Goal: Task Accomplishment & Management: Manage account settings

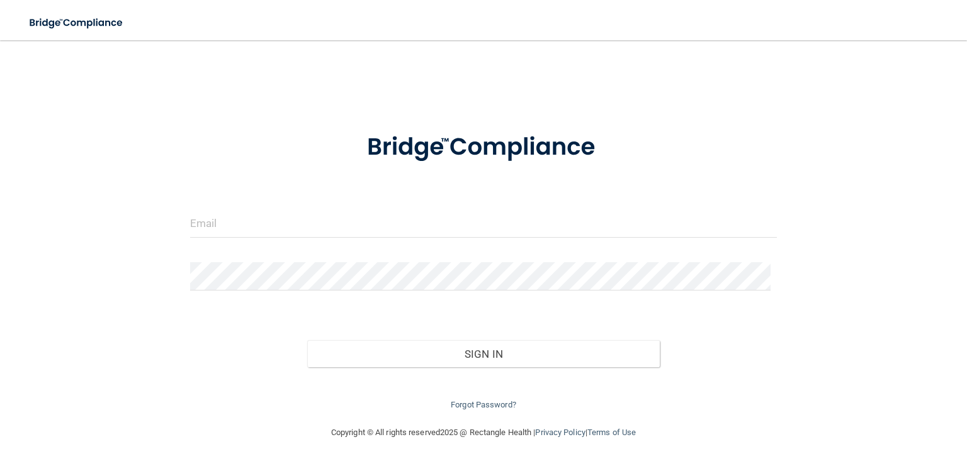
click at [237, 239] on div at bounding box center [483, 229] width 605 height 38
click at [236, 225] on input "email" at bounding box center [483, 224] width 587 height 28
type input "[EMAIL_ADDRESS][DOMAIN_NAME]"
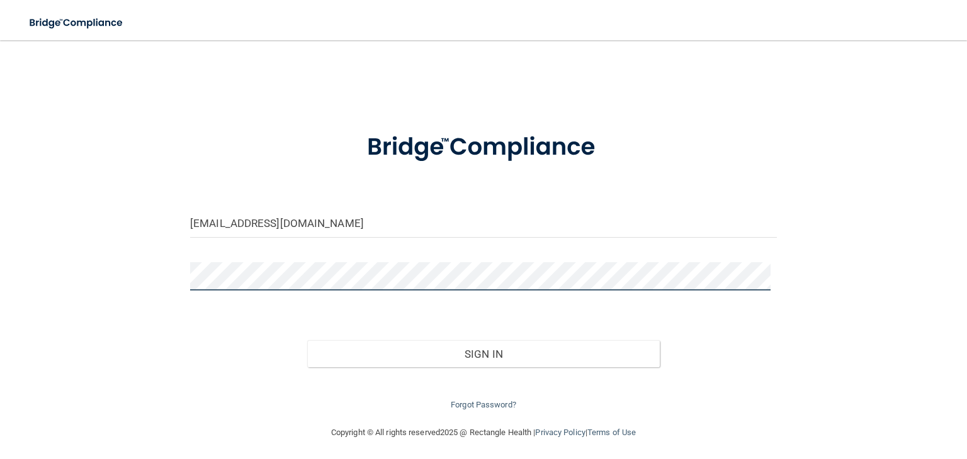
click at [307, 340] on button "Sign In" at bounding box center [483, 354] width 352 height 28
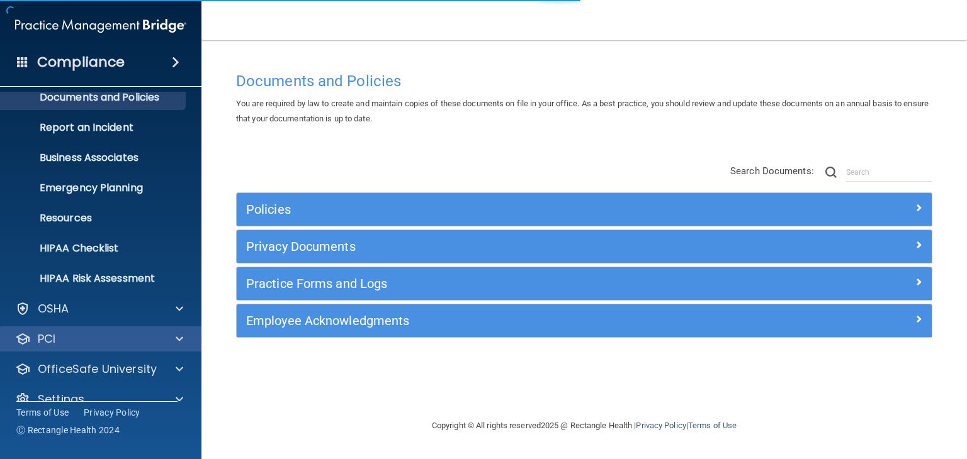
scroll to position [63, 0]
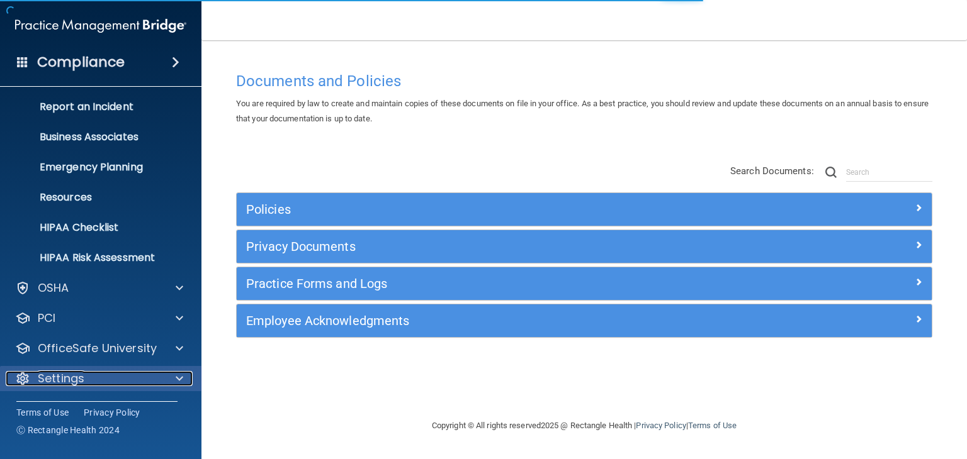
click at [87, 378] on div "Settings" at bounding box center [84, 378] width 156 height 15
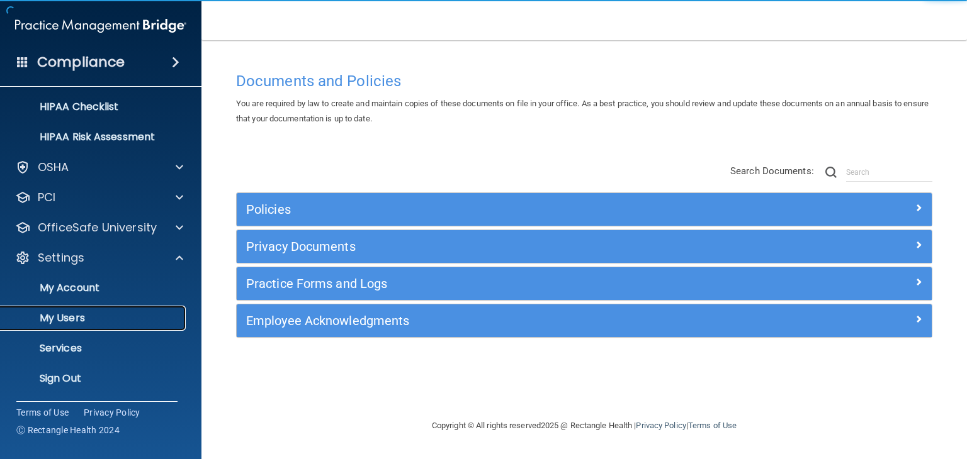
click at [77, 317] on p "My Users" at bounding box center [94, 318] width 172 height 13
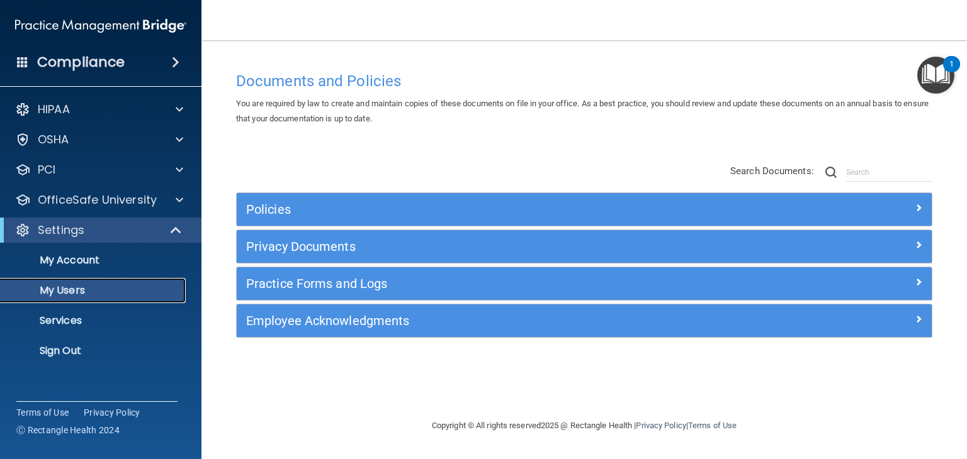
select select "20"
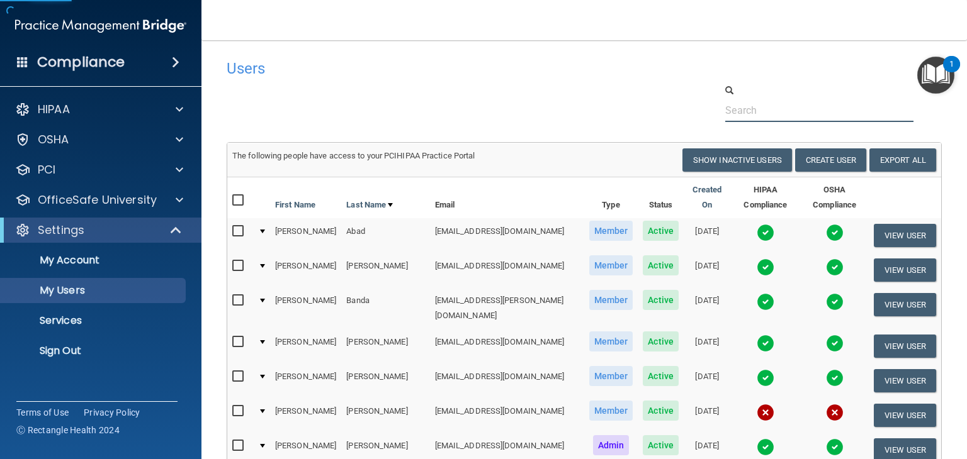
click at [728, 108] on input "text" at bounding box center [819, 110] width 188 height 23
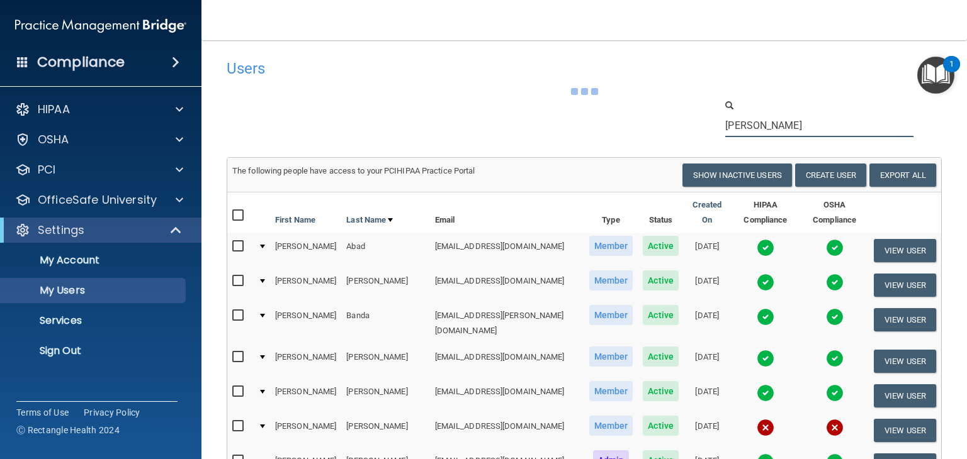
type input "[PERSON_NAME]"
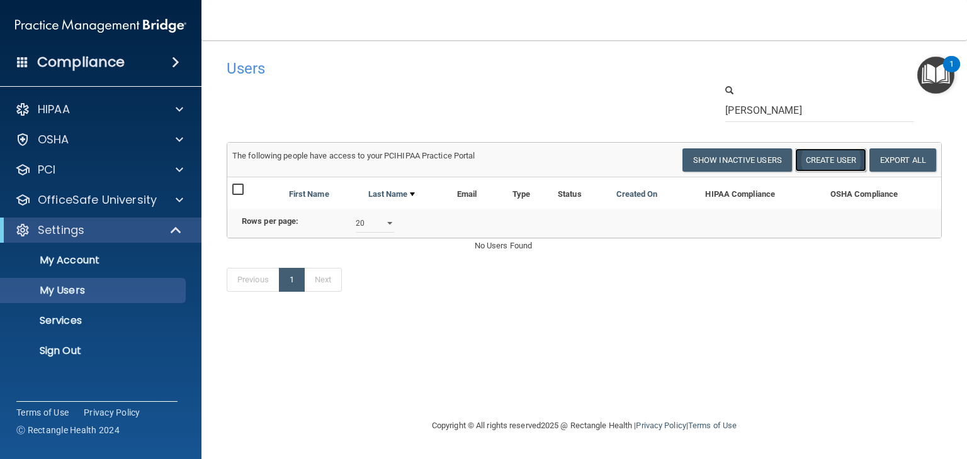
click at [728, 158] on button "Create User" at bounding box center [830, 160] width 71 height 23
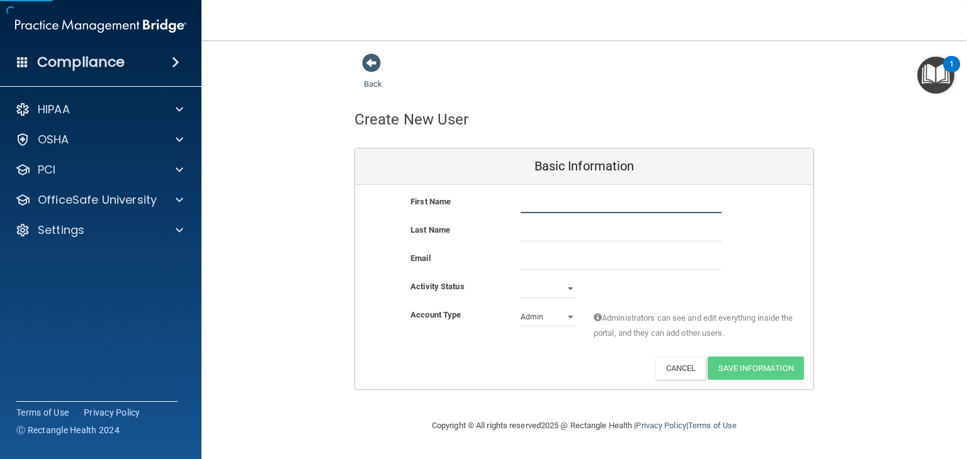
click at [539, 207] on input "text" at bounding box center [620, 203] width 201 height 19
type input "[PERSON_NAME]"
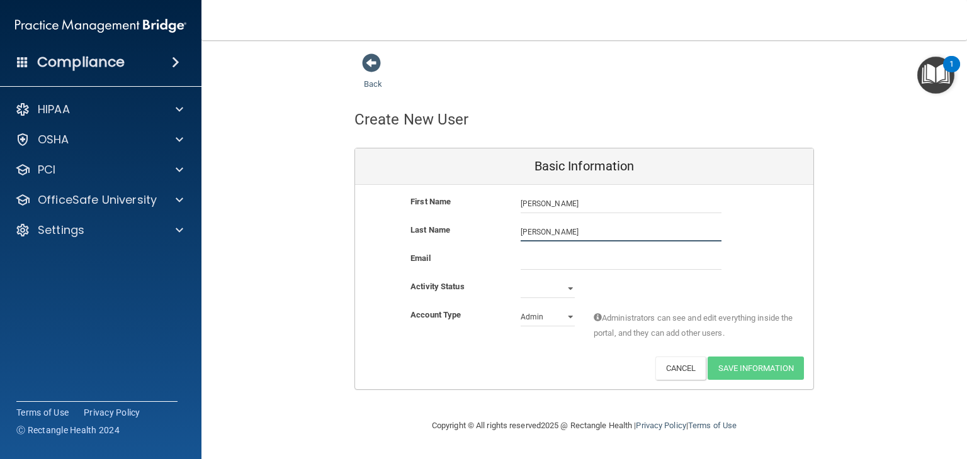
type input "[PERSON_NAME]"
click at [555, 257] on input "email" at bounding box center [620, 260] width 201 height 19
click at [570, 257] on input "email" at bounding box center [620, 260] width 201 height 19
paste input "[EMAIL_ADDRESS][DOMAIN_NAME]"
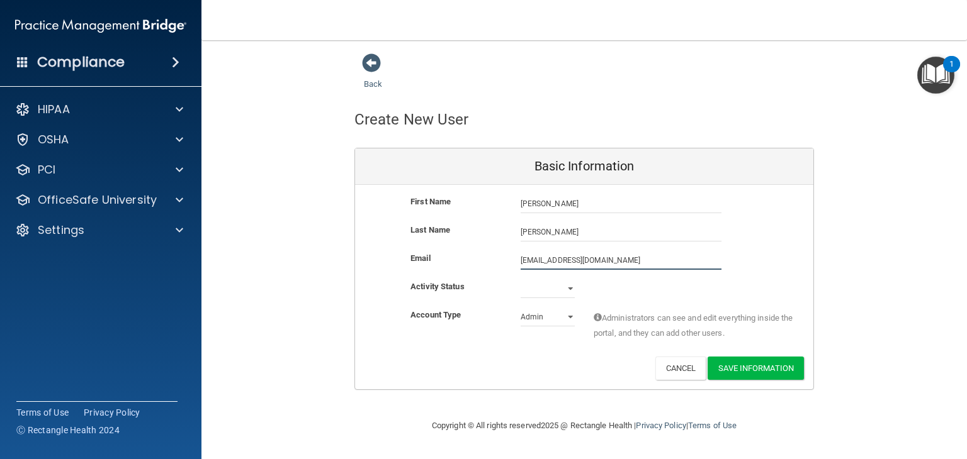
type input "[EMAIL_ADDRESS][DOMAIN_NAME]"
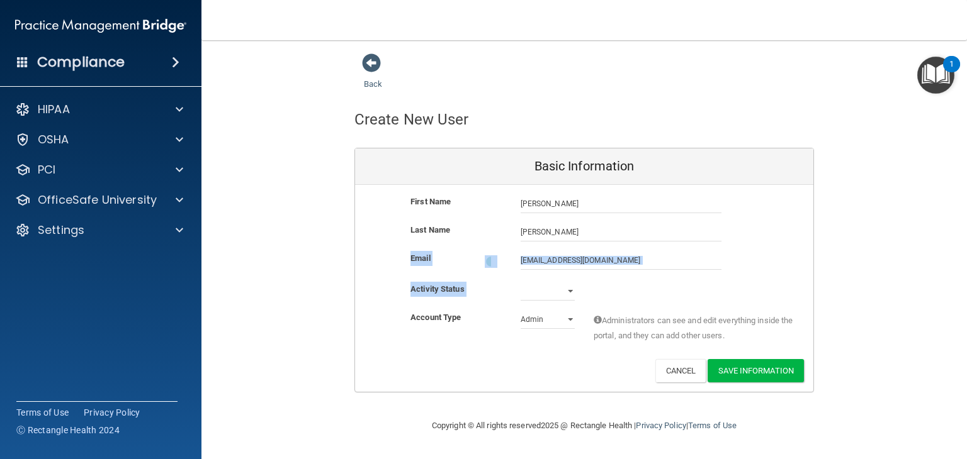
click at [543, 281] on div "First Name [PERSON_NAME] [PERSON_NAME] Last Name [PERSON_NAME] Email [EMAIL_ADD…" at bounding box center [584, 288] width 458 height 207
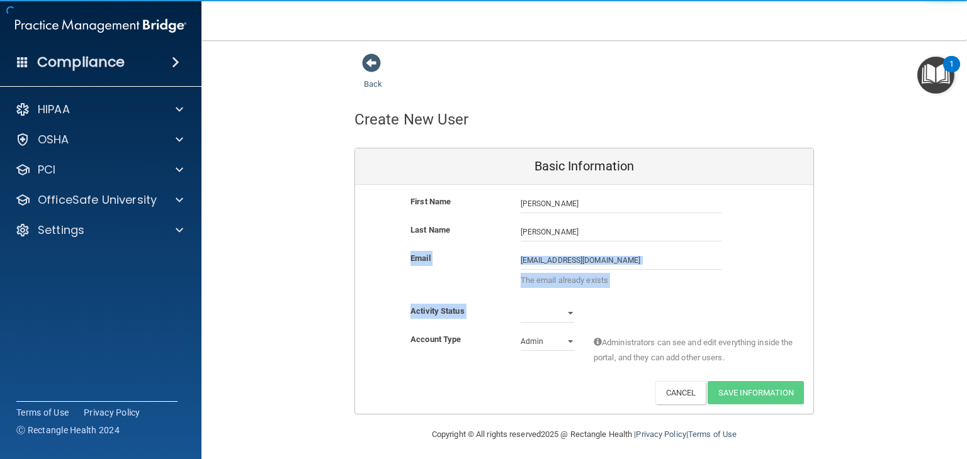
click at [535, 288] on p "The email already exists" at bounding box center [620, 280] width 201 height 15
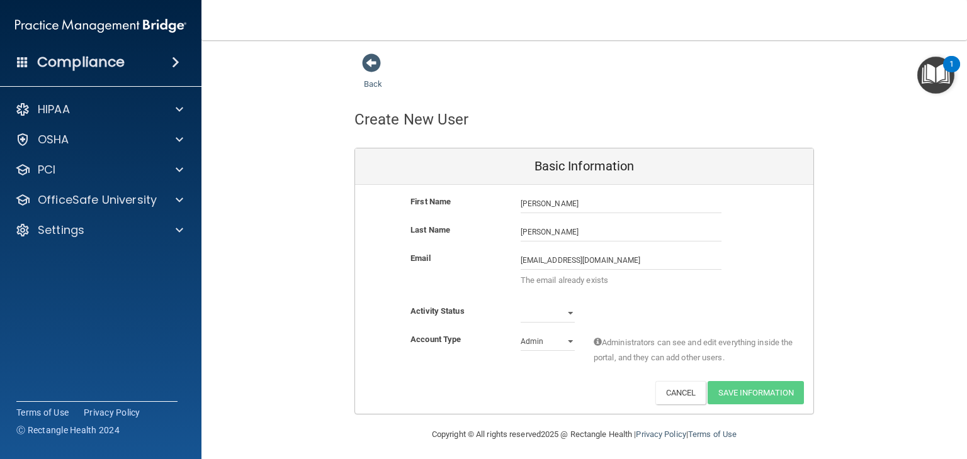
click at [532, 303] on div "First Name [PERSON_NAME] [PERSON_NAME] Last Name [PERSON_NAME] Email [EMAIL_ADD…" at bounding box center [584, 299] width 458 height 229
click at [546, 311] on select "Active Inactive" at bounding box center [547, 313] width 54 height 19
click at [677, 393] on button "Cancel" at bounding box center [680, 392] width 51 height 23
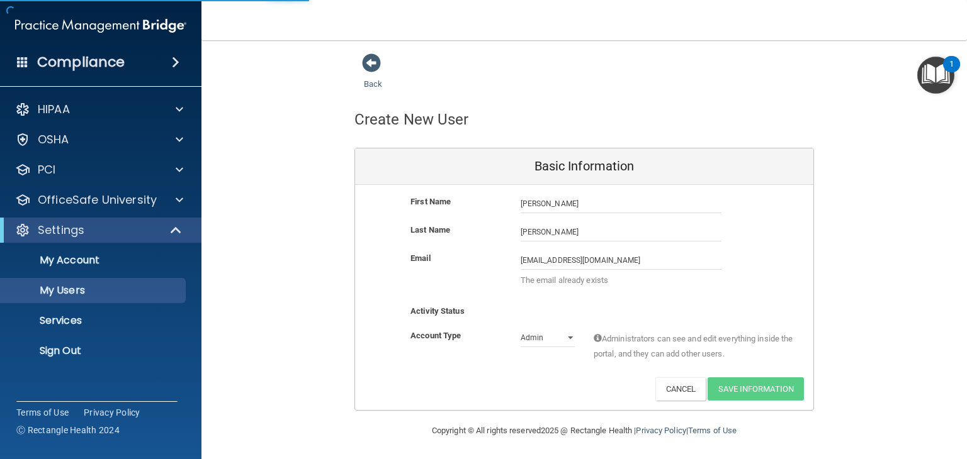
select select "20"
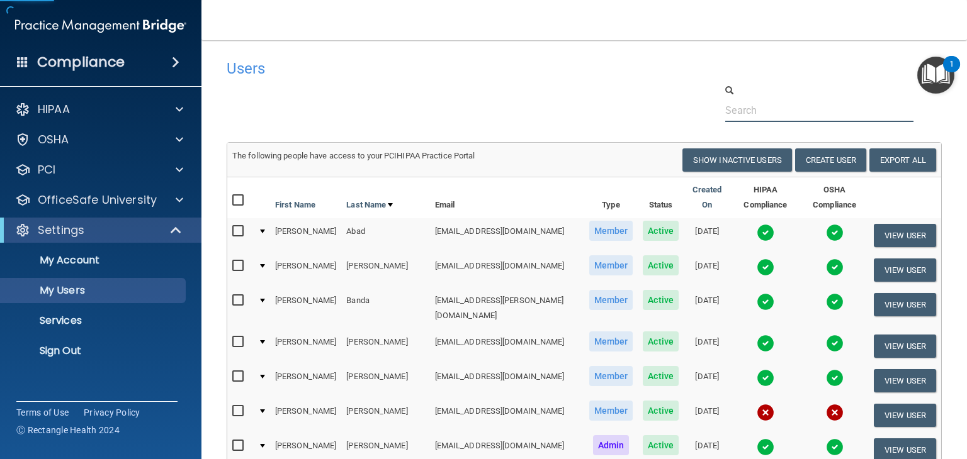
click at [728, 120] on input "text" at bounding box center [819, 110] width 188 height 23
paste input "[EMAIL_ADDRESS][DOMAIN_NAME]"
type input "[EMAIL_ADDRESS][DOMAIN_NAME]"
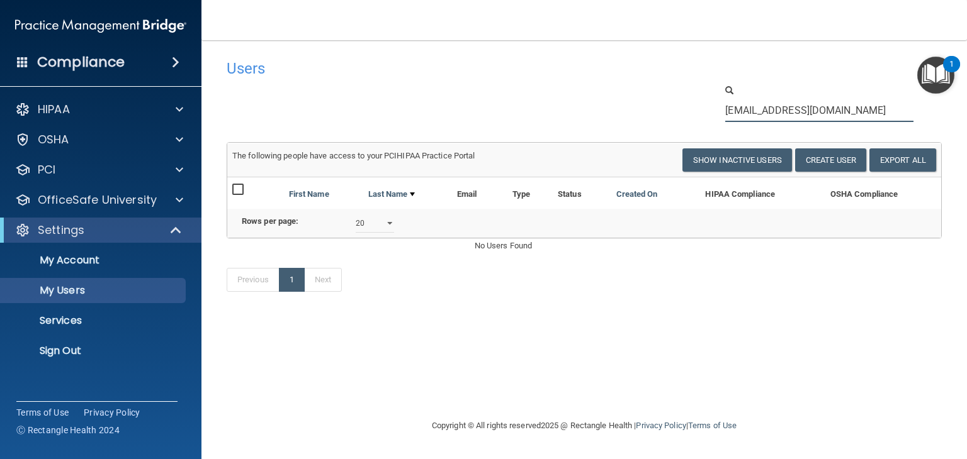
drag, startPoint x: 866, startPoint y: 113, endPoint x: 707, endPoint y: 118, distance: 159.3
click at [707, 118] on div "[EMAIL_ADDRESS][DOMAIN_NAME]" at bounding box center [828, 103] width 245 height 38
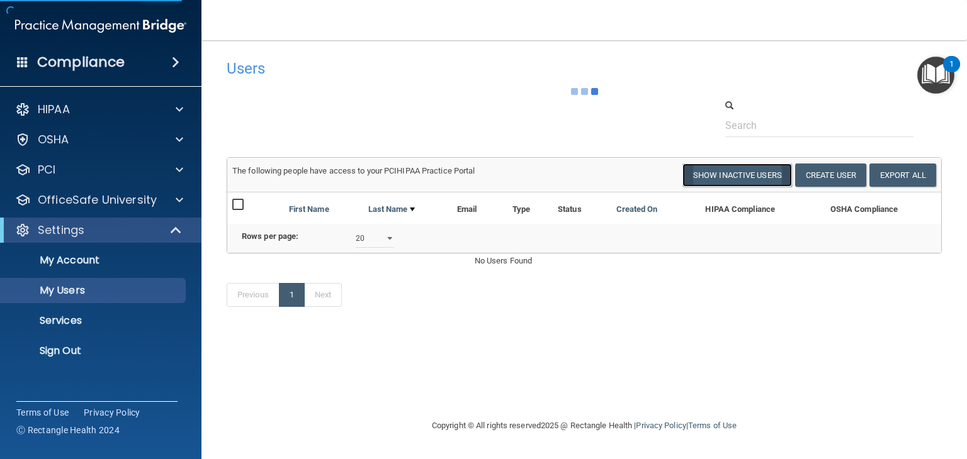
click at [728, 176] on button "Show Inactive Users" at bounding box center [737, 175] width 110 height 23
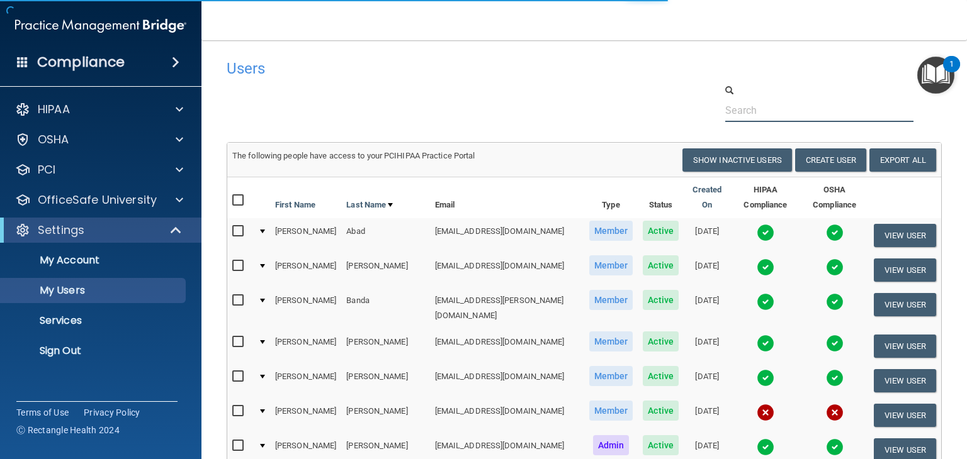
click at [728, 111] on input "text" at bounding box center [819, 110] width 188 height 23
paste input "[EMAIL_ADDRESS][DOMAIN_NAME]"
type input "[EMAIL_ADDRESS][DOMAIN_NAME]"
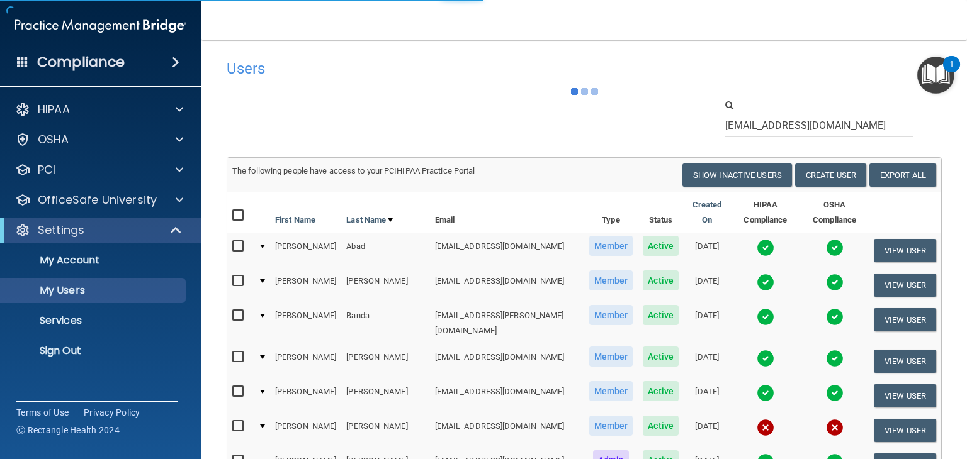
select select "20"
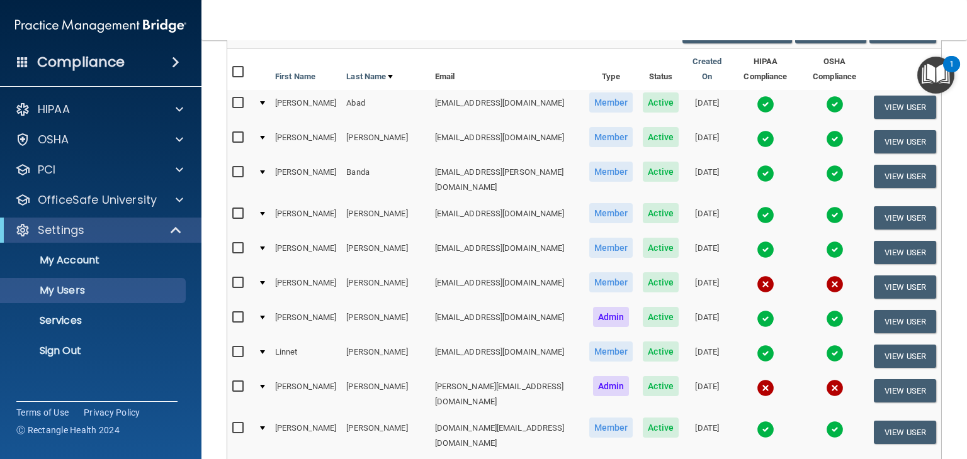
scroll to position [63, 0]
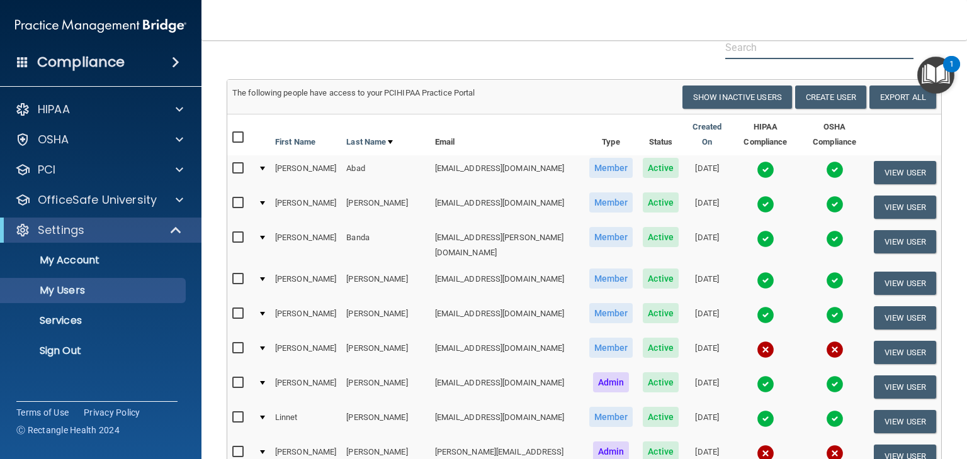
click at [728, 47] on input "text" at bounding box center [819, 47] width 188 height 23
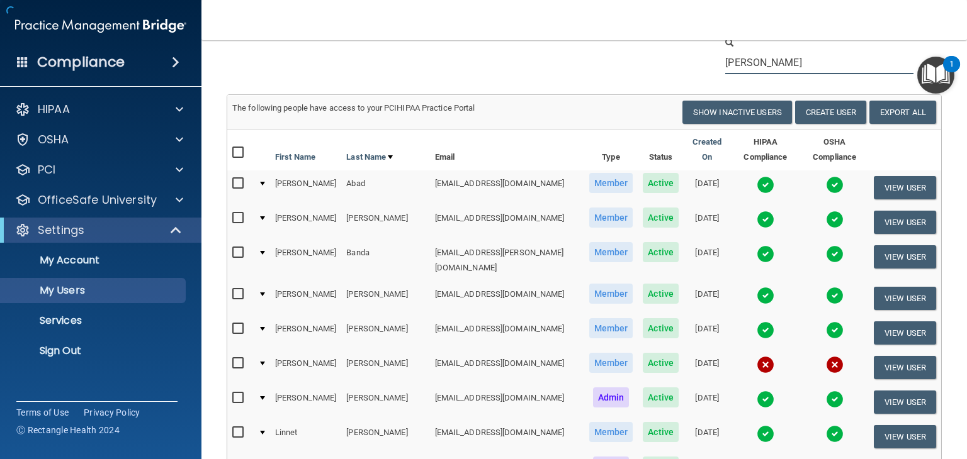
type input "[PERSON_NAME]"
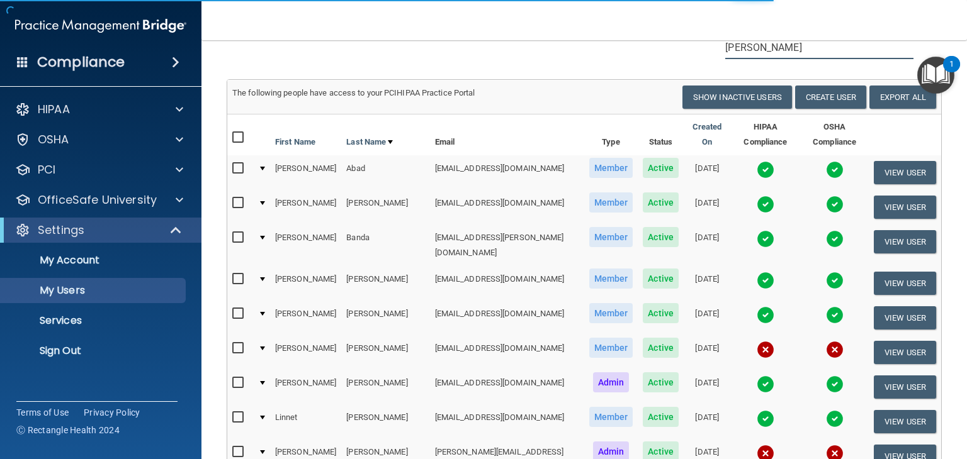
scroll to position [0, 0]
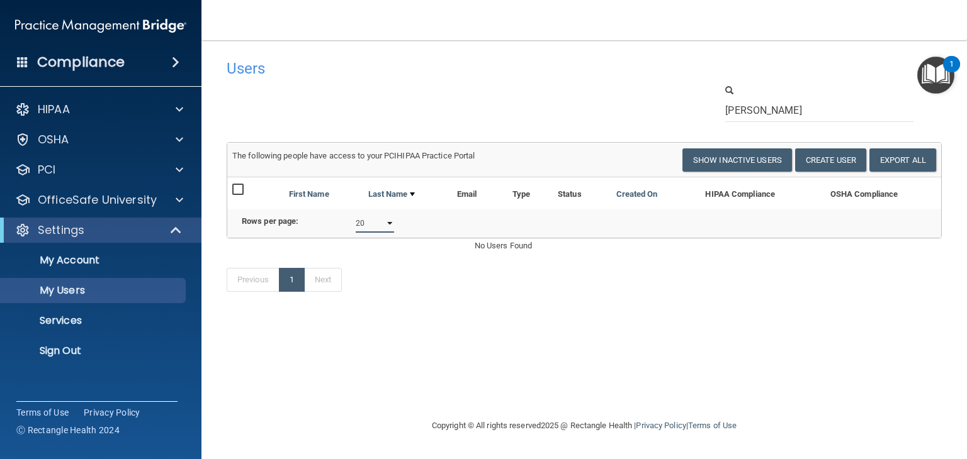
drag, startPoint x: 386, startPoint y: 235, endPoint x: 407, endPoint y: 233, distance: 20.9
click at [388, 233] on select "10 20 30 40 all" at bounding box center [375, 223] width 38 height 19
drag, startPoint x: 463, startPoint y: 81, endPoint x: 546, endPoint y: 110, distance: 87.8
click at [465, 81] on div "Users" at bounding box center [431, 68] width 428 height 31
click at [728, 157] on button "Create User" at bounding box center [830, 160] width 71 height 23
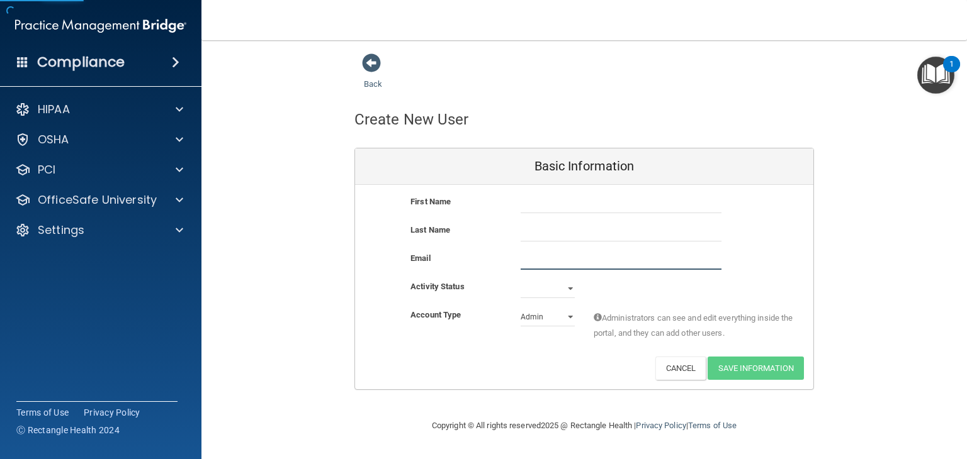
click at [536, 260] on input "email" at bounding box center [620, 260] width 201 height 19
paste input "[EMAIL_ADDRESS][DOMAIN_NAME]"
type input "[EMAIL_ADDRESS][DOMAIN_NAME]"
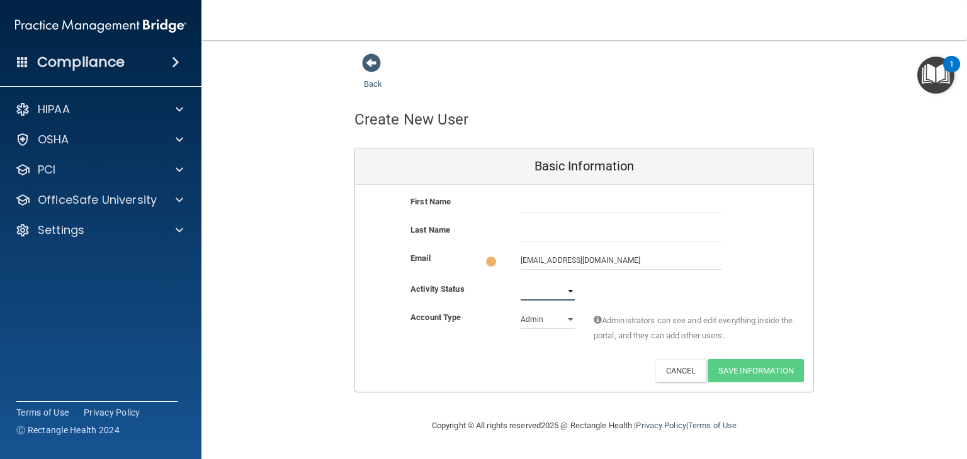
click at [560, 293] on select "Active Inactive" at bounding box center [547, 291] width 54 height 19
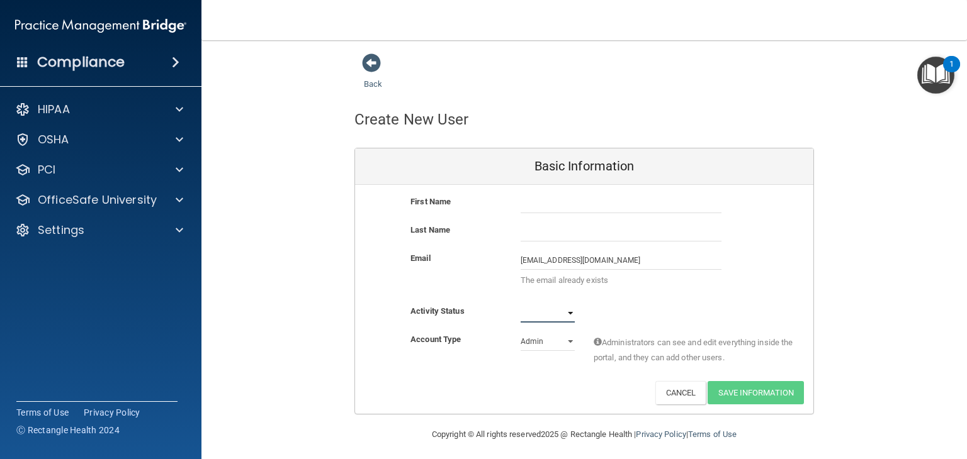
select select "active"
click at [520, 304] on select "Active Inactive" at bounding box center [547, 313] width 54 height 19
click at [544, 339] on select "Admin Member" at bounding box center [547, 341] width 54 height 19
select select "practice_member"
click at [520, 332] on select "Admin Member" at bounding box center [547, 341] width 54 height 19
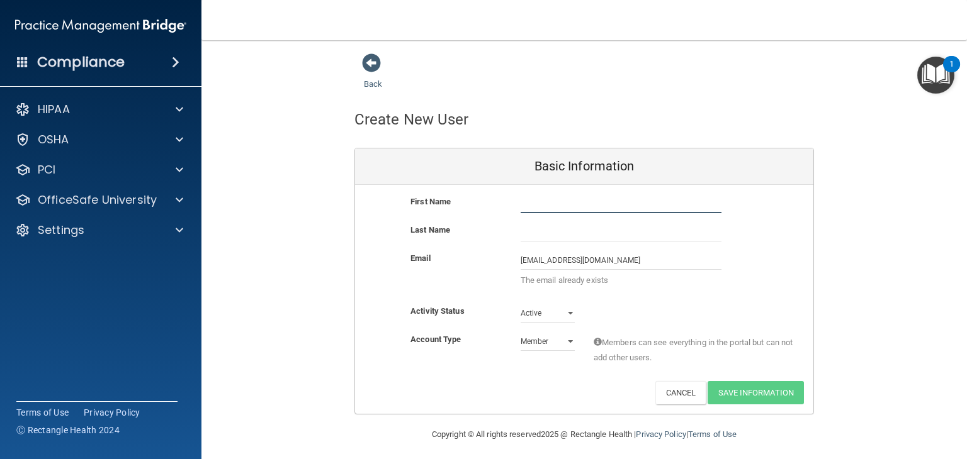
click at [560, 206] on input "text" at bounding box center [620, 203] width 201 height 19
type input "[PERSON_NAME]"
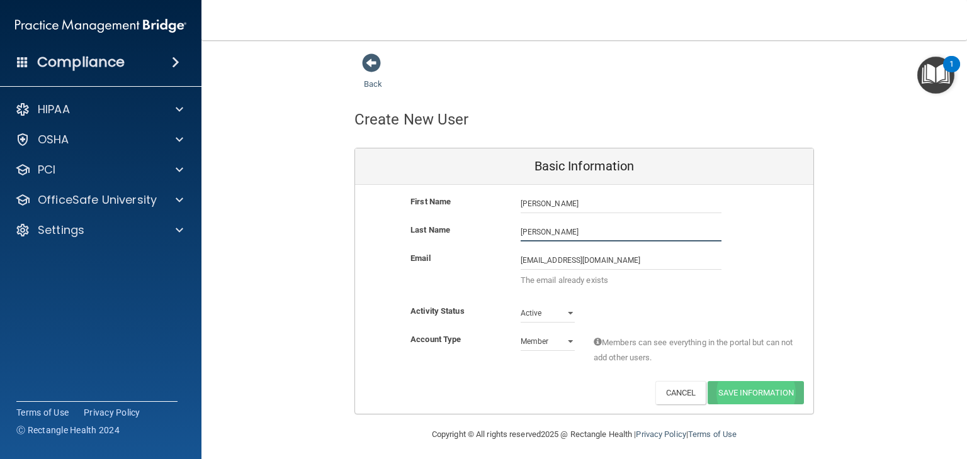
type input "[PERSON_NAME]"
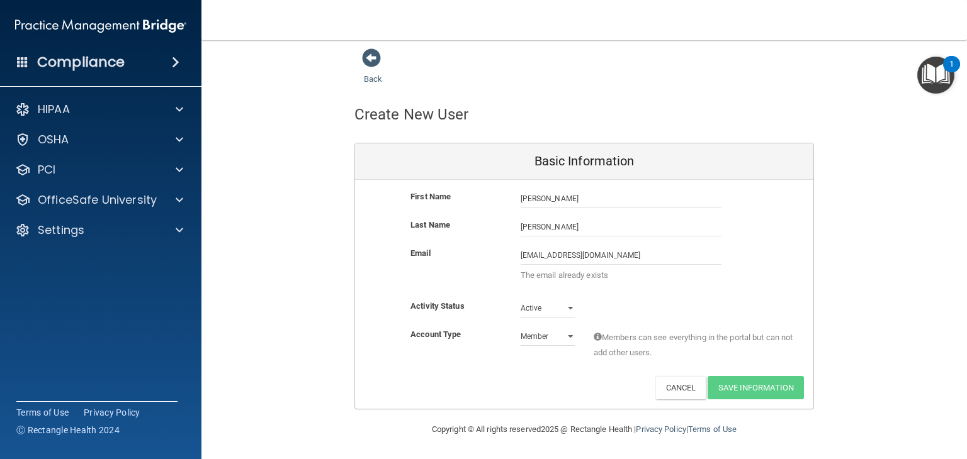
click at [724, 305] on div "Activity Status Active Active Inactive" at bounding box center [584, 308] width 458 height 19
click at [723, 398] on div "First Name [PERSON_NAME] [PERSON_NAME] Last Name [PERSON_NAME] Email [EMAIL_ADD…" at bounding box center [584, 294] width 458 height 229
click at [374, 74] on link "Back" at bounding box center [373, 71] width 18 height 25
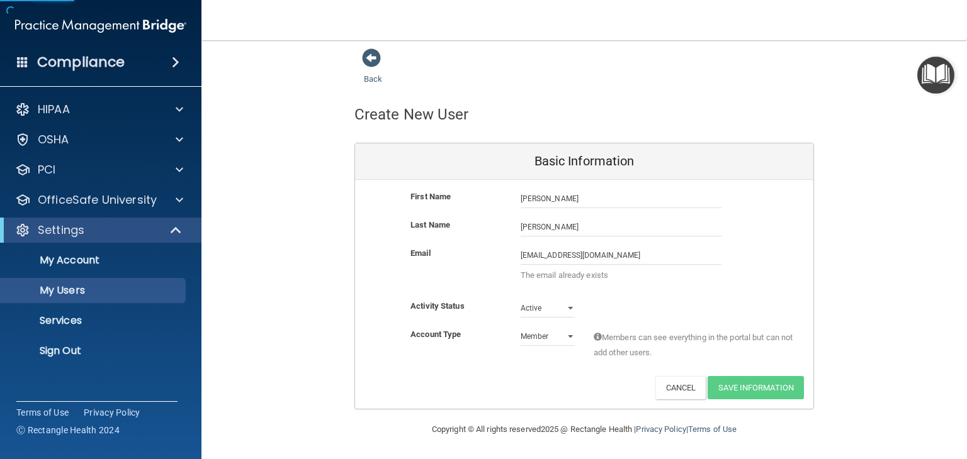
scroll to position [1, 0]
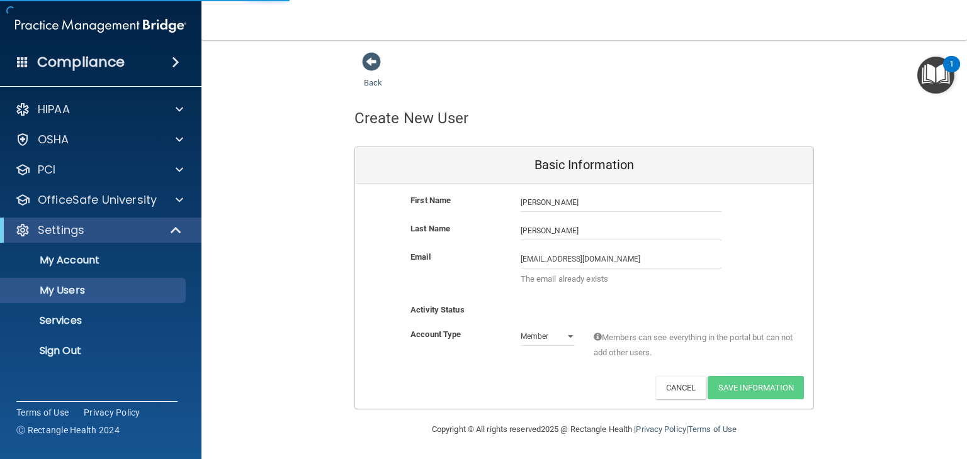
select select "20"
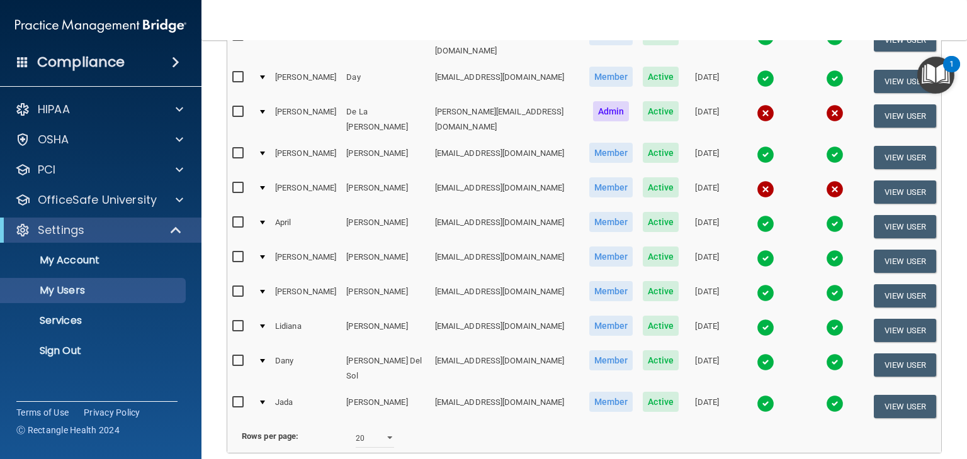
scroll to position [589, 0]
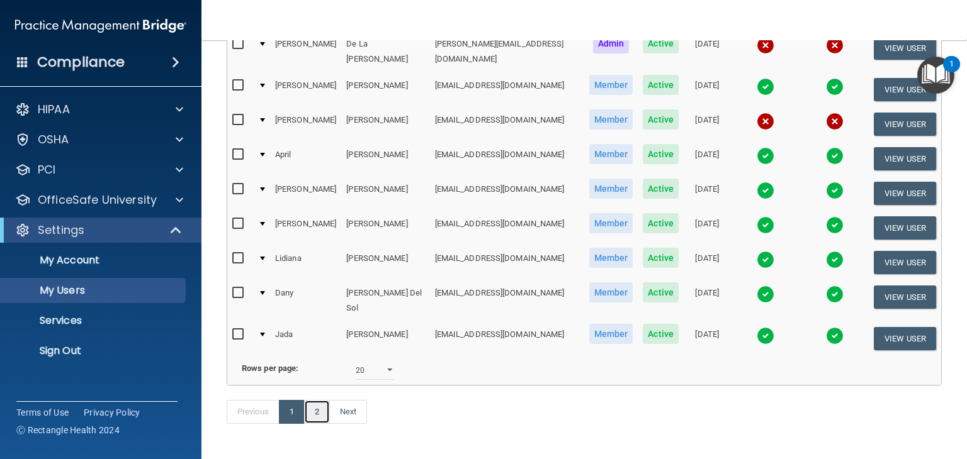
click at [318, 400] on link "2" at bounding box center [317, 412] width 26 height 24
select select "20"
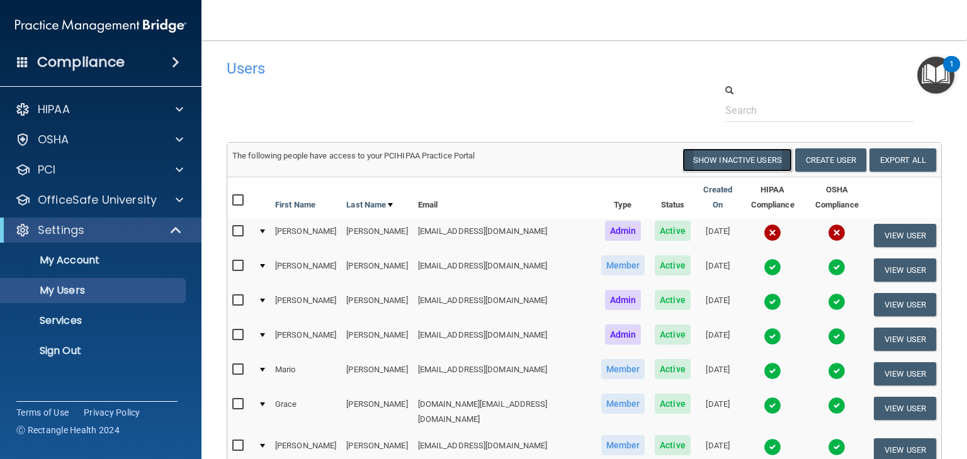
click at [721, 162] on button "Show Inactive Users" at bounding box center [737, 160] width 110 height 23
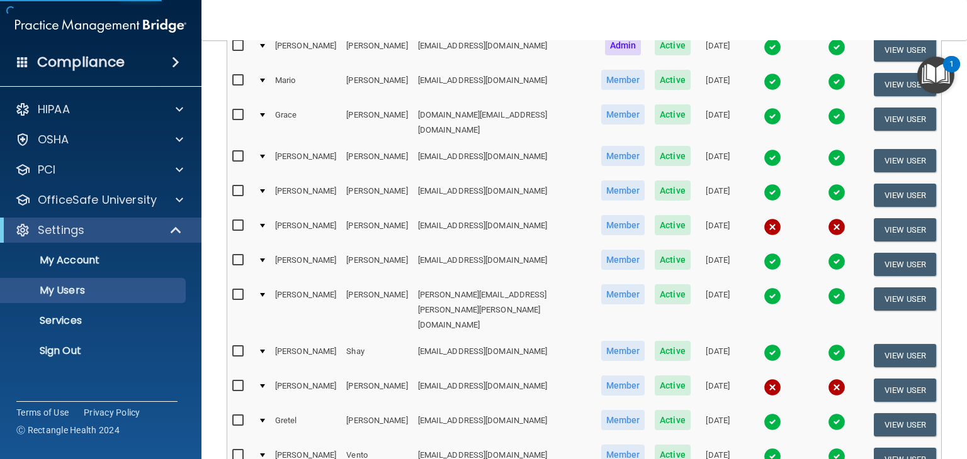
scroll to position [315, 0]
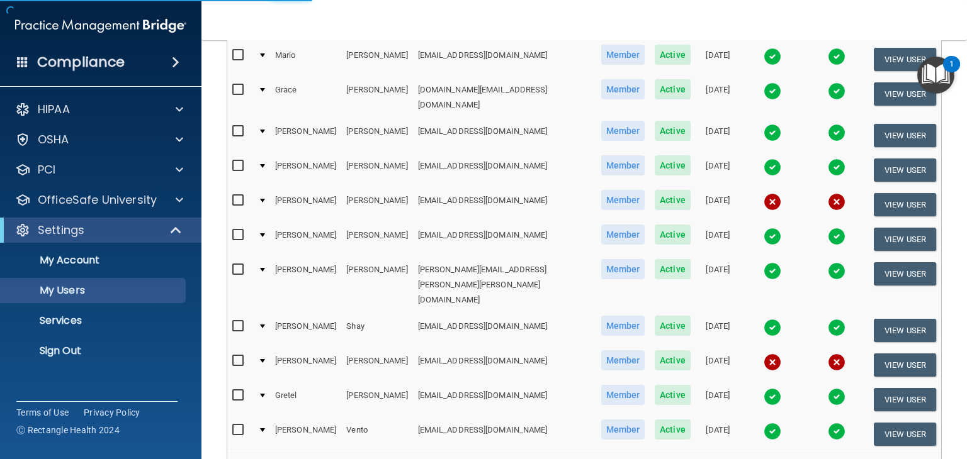
select select "20"
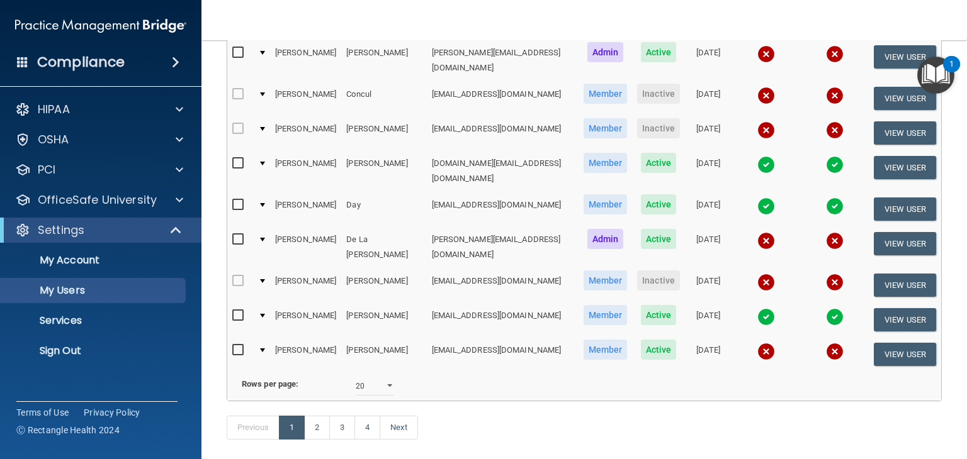
scroll to position [589, 0]
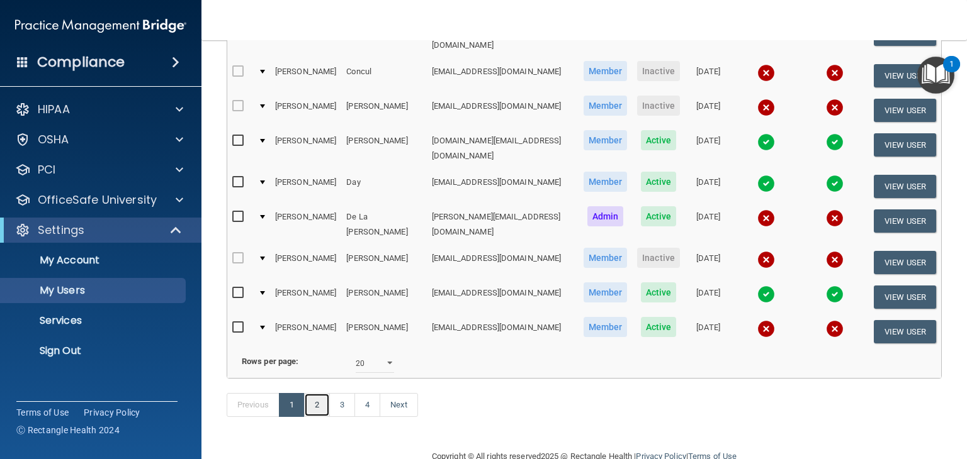
click at [322, 393] on link "2" at bounding box center [317, 405] width 26 height 24
select select "20"
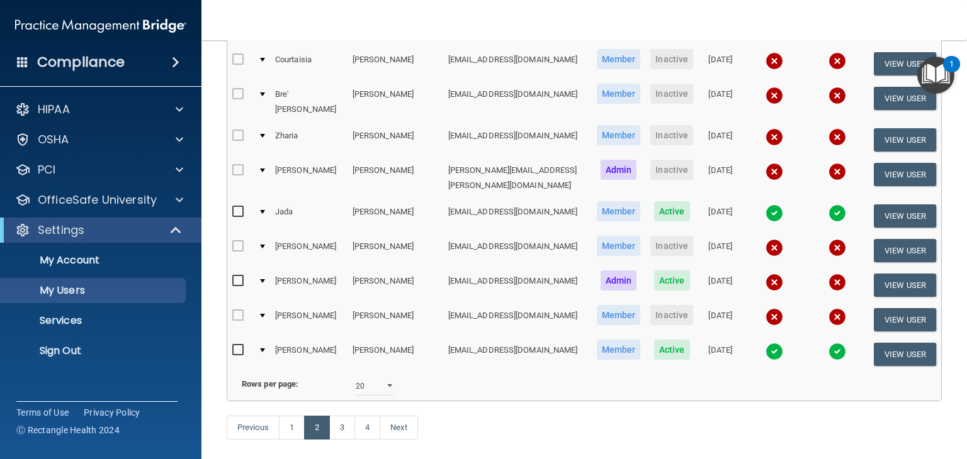
scroll to position [607, 0]
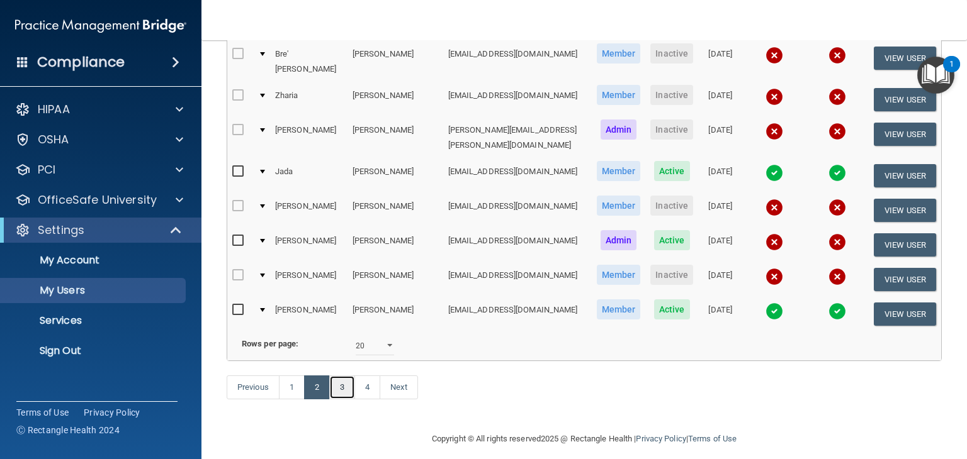
click at [351, 376] on link "3" at bounding box center [342, 388] width 26 height 24
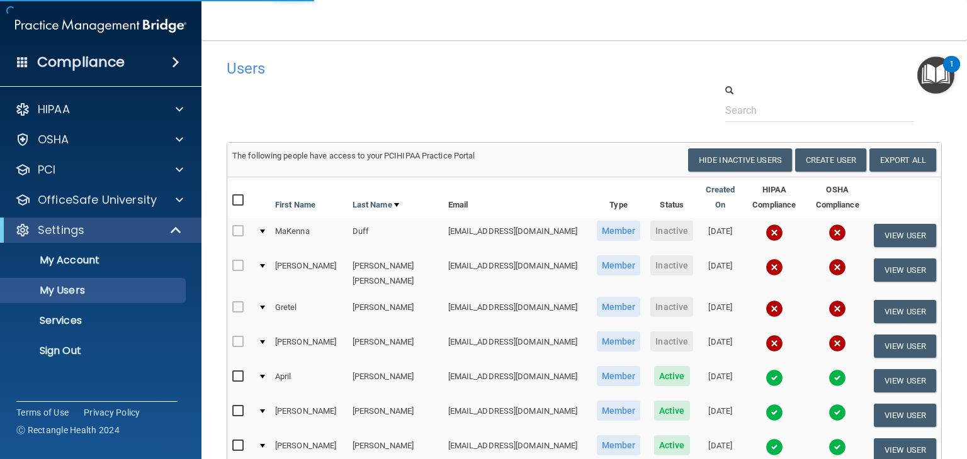
select select "20"
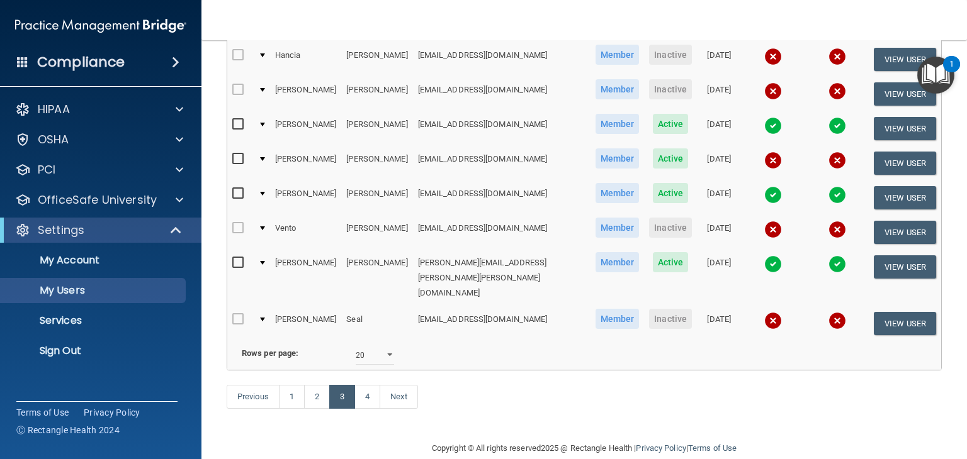
scroll to position [607, 0]
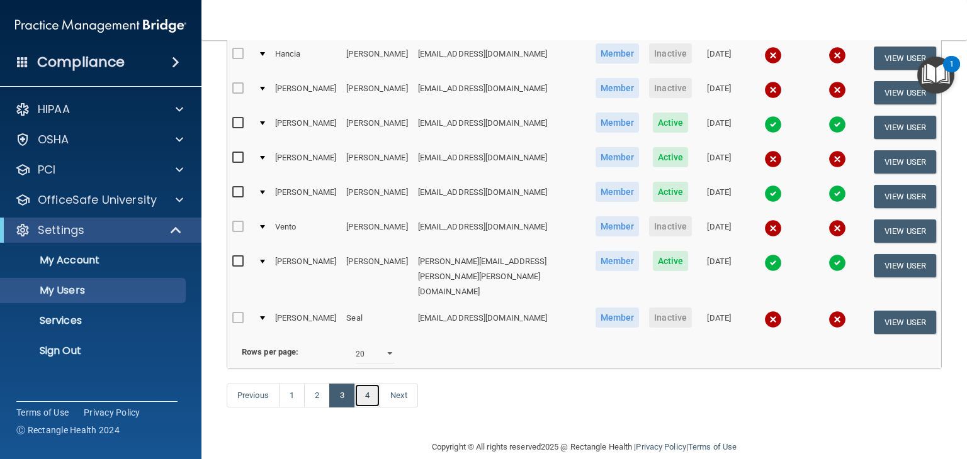
click at [375, 384] on link "4" at bounding box center [367, 396] width 26 height 24
select select "20"
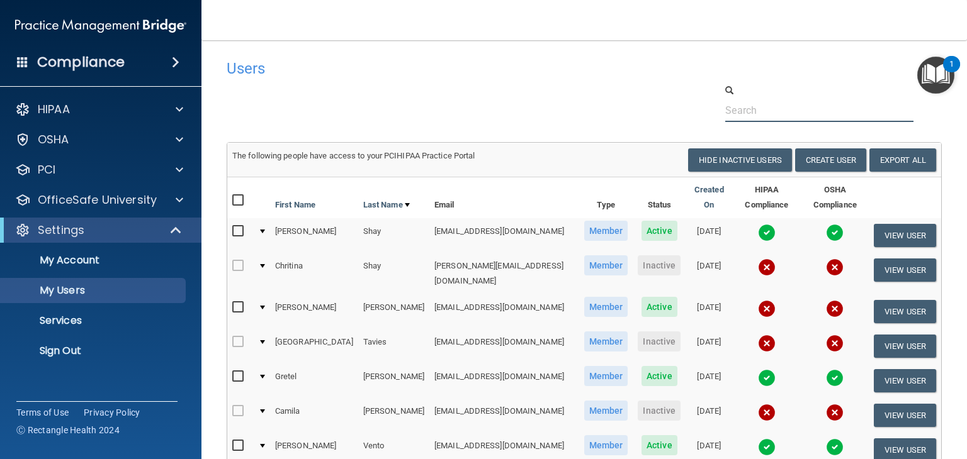
click at [728, 108] on input "text" at bounding box center [819, 110] width 188 height 23
paste input "[EMAIL_ADDRESS][DOMAIN_NAME]"
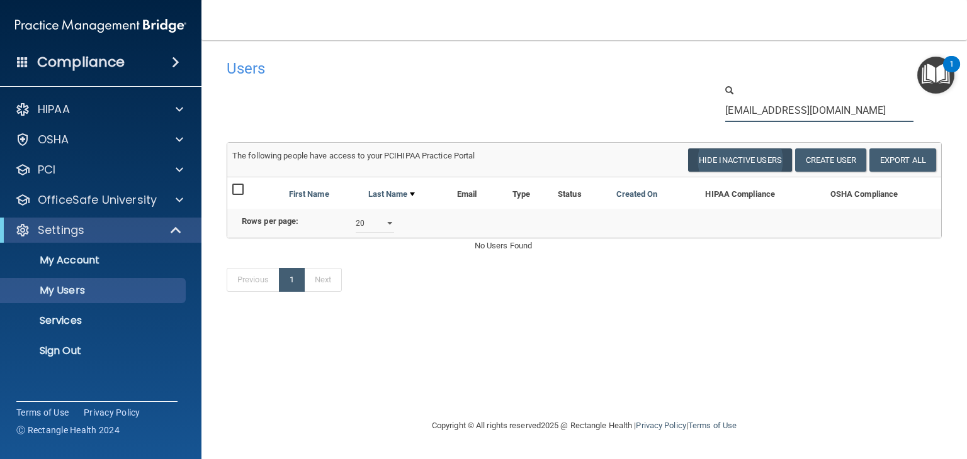
type input "[EMAIL_ADDRESS][DOMAIN_NAME]"
click at [728, 159] on button "Hide Inactive Users" at bounding box center [740, 160] width 104 height 23
select select "20"
click at [728, 111] on input "[EMAIL_ADDRESS][DOMAIN_NAME]" at bounding box center [819, 110] width 188 height 23
drag, startPoint x: 869, startPoint y: 111, endPoint x: 713, endPoint y: 113, distance: 155.5
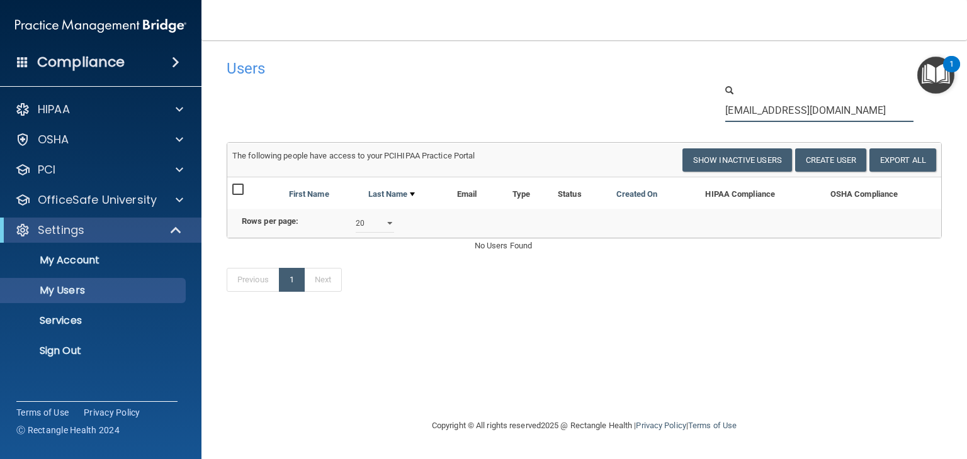
click at [713, 113] on div "[EMAIL_ADDRESS][DOMAIN_NAME]" at bounding box center [828, 103] width 245 height 38
click at [728, 109] on input "[EMAIL_ADDRESS][DOMAIN_NAME]" at bounding box center [819, 110] width 188 height 23
click at [89, 283] on link "My Users" at bounding box center [86, 290] width 198 height 25
select select "20"
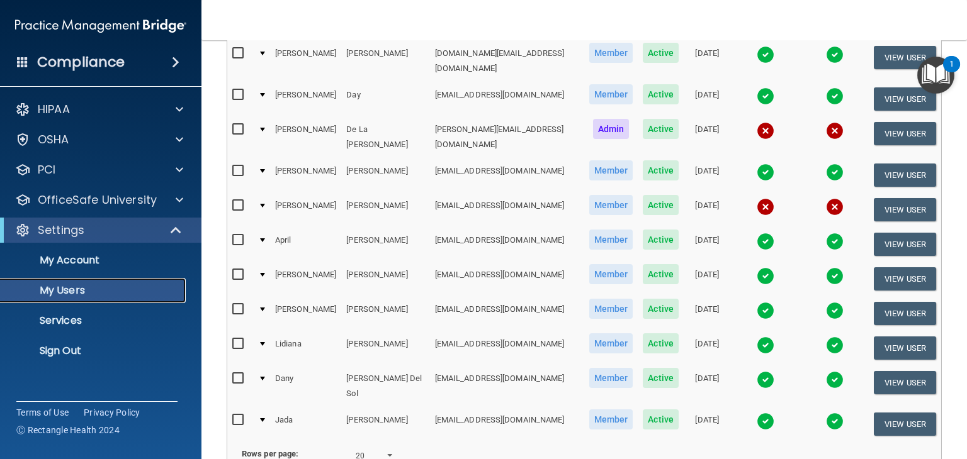
scroll to position [566, 0]
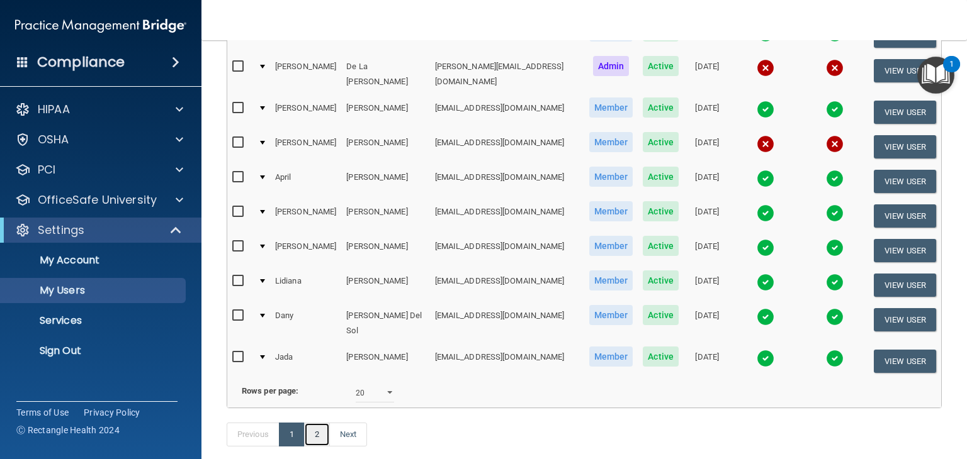
click at [315, 423] on link "2" at bounding box center [317, 435] width 26 height 24
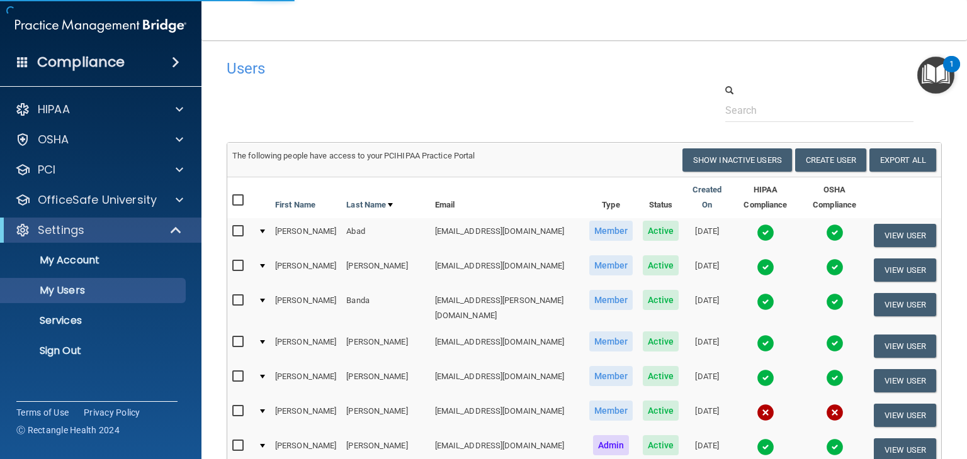
select select "20"
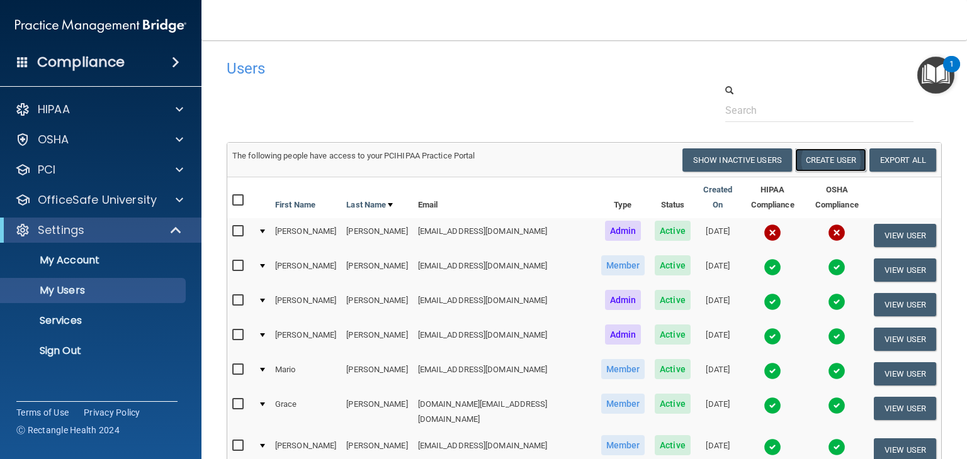
click at [728, 157] on button "Create User" at bounding box center [830, 160] width 71 height 23
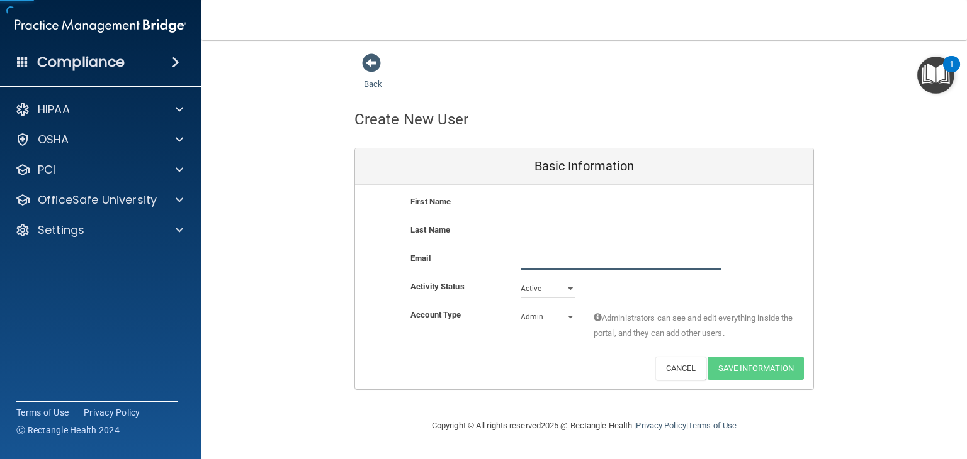
click at [526, 260] on input "email" at bounding box center [620, 260] width 201 height 19
paste input "[EMAIL_ADDRESS][DOMAIN_NAME]"
type input "[EMAIL_ADDRESS][DOMAIN_NAME]"
click at [537, 318] on select "Admin Member" at bounding box center [547, 317] width 54 height 19
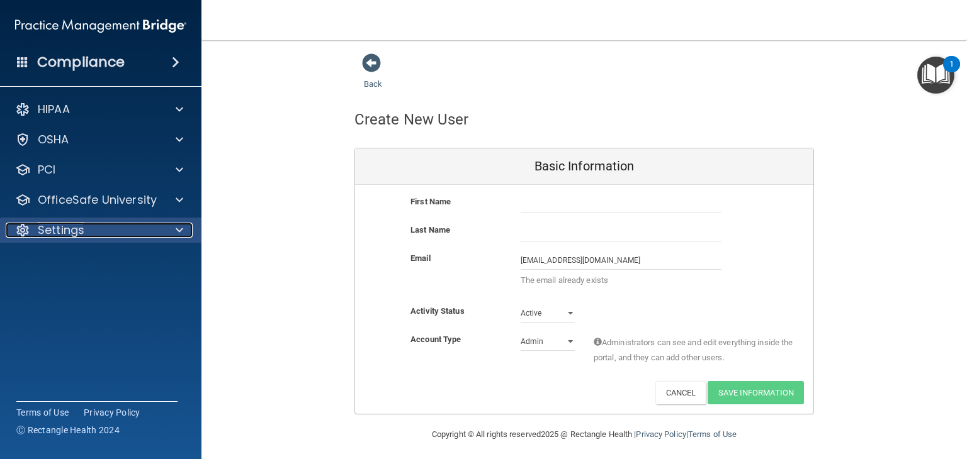
click at [82, 232] on p "Settings" at bounding box center [61, 230] width 47 height 15
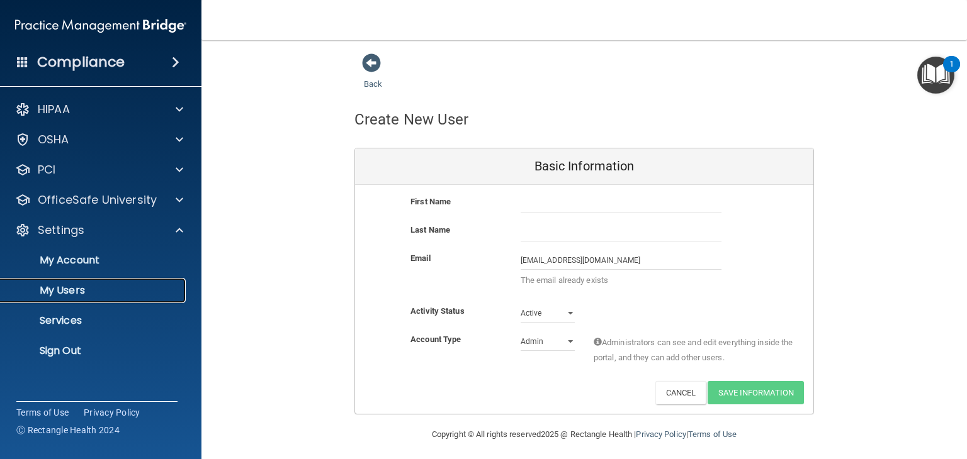
click at [77, 291] on p "My Users" at bounding box center [94, 290] width 172 height 13
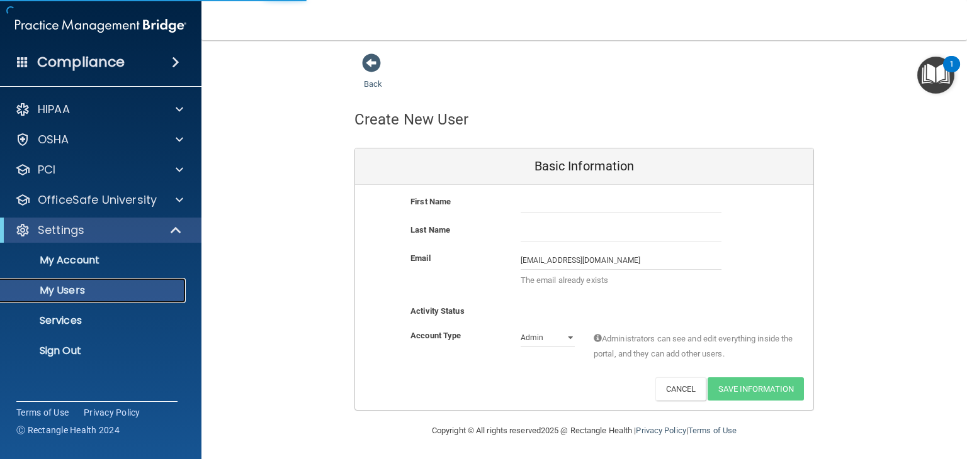
select select "20"
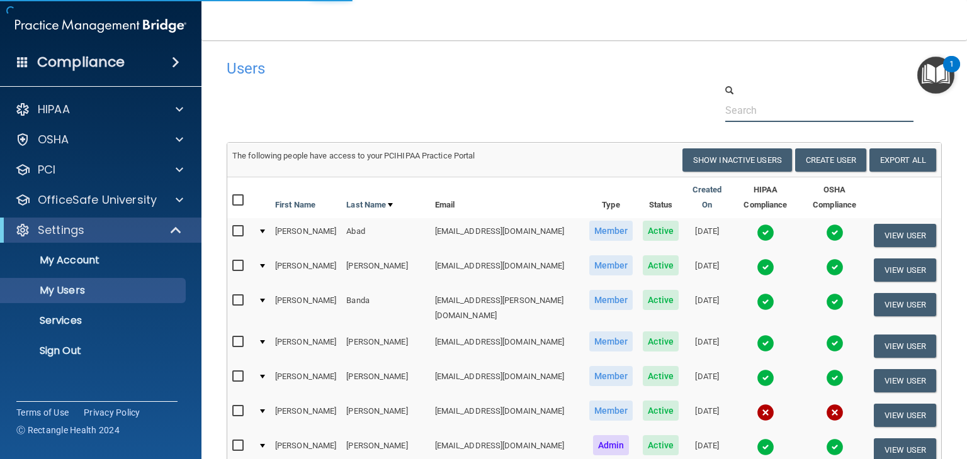
click at [728, 110] on input "text" at bounding box center [819, 110] width 188 height 23
type input "[PERSON_NAME]"
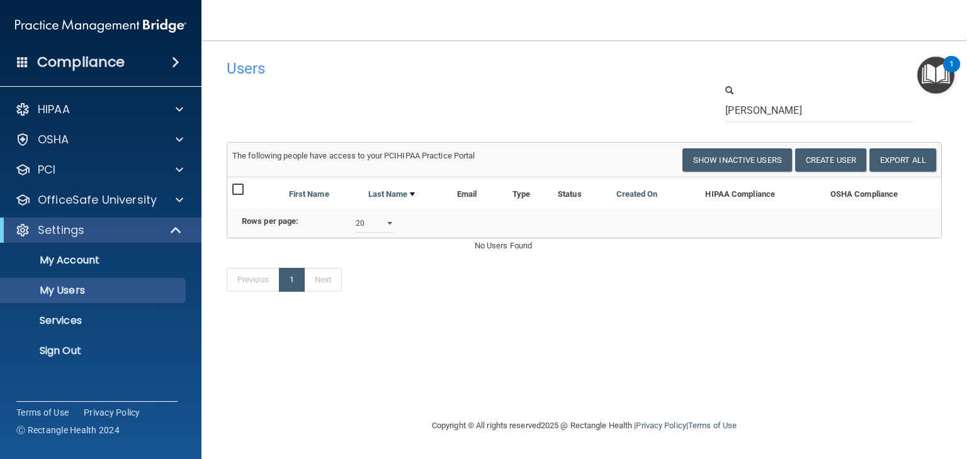
click at [638, 288] on div "Previous 1 Next" at bounding box center [584, 283] width 734 height 58
click at [707, 145] on td "The following people have access to your PCIHIPAA Practice Portal Resend Invite…" at bounding box center [584, 160] width 714 height 34
click at [723, 160] on button "Show Inactive Users" at bounding box center [737, 160] width 110 height 23
select select "20"
click at [728, 111] on input "[PERSON_NAME]" at bounding box center [819, 110] width 188 height 23
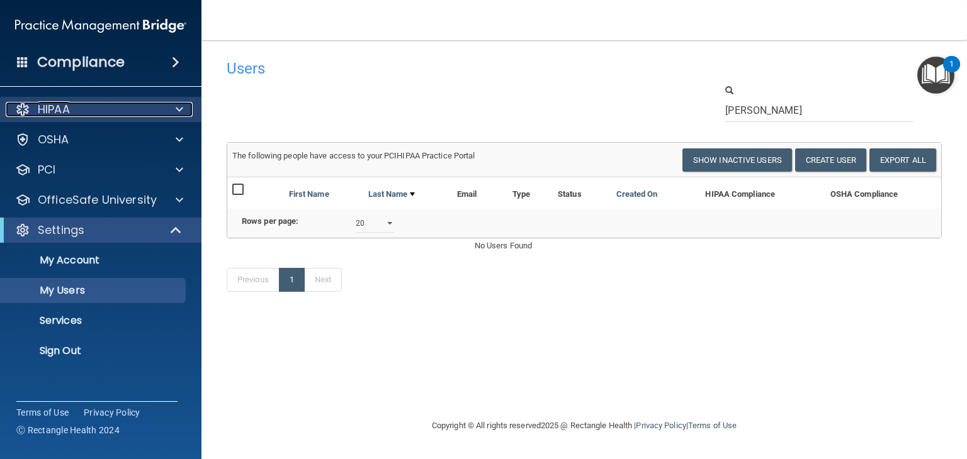
click at [74, 116] on div "HIPAA" at bounding box center [84, 109] width 156 height 15
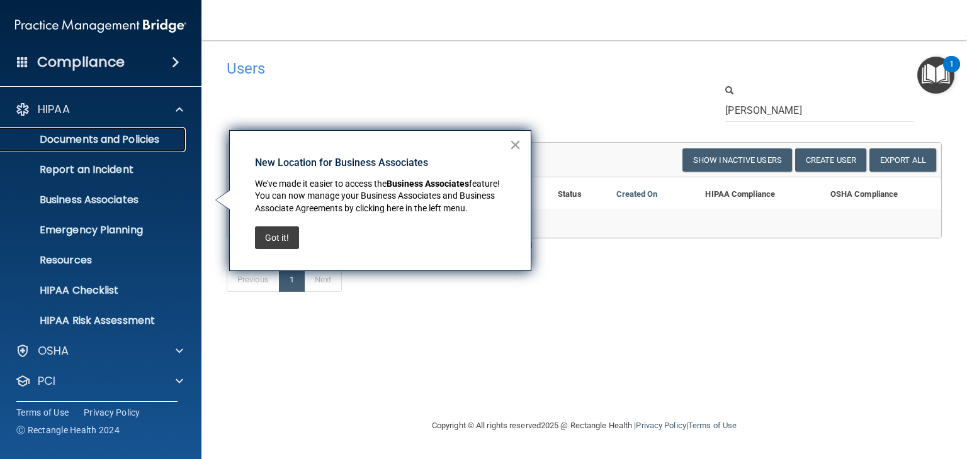
click at [75, 143] on p "Documents and Policies" at bounding box center [94, 139] width 172 height 13
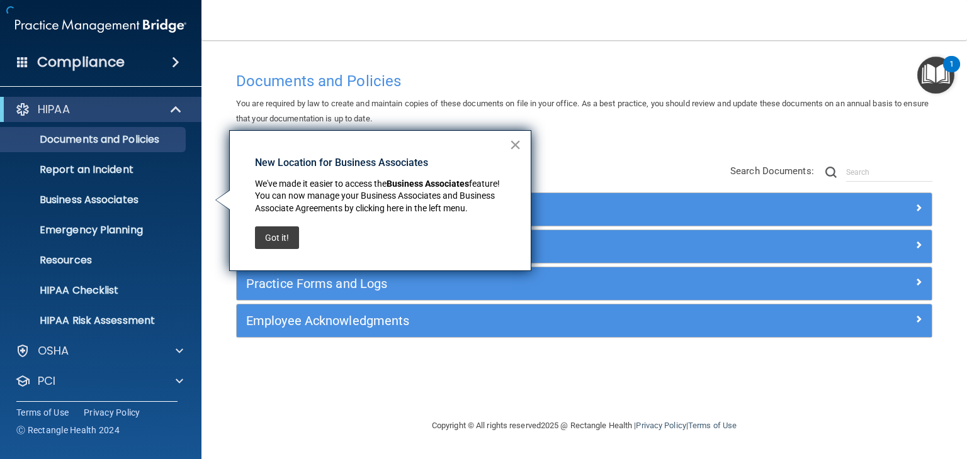
click at [510, 142] on button "×" at bounding box center [515, 145] width 12 height 20
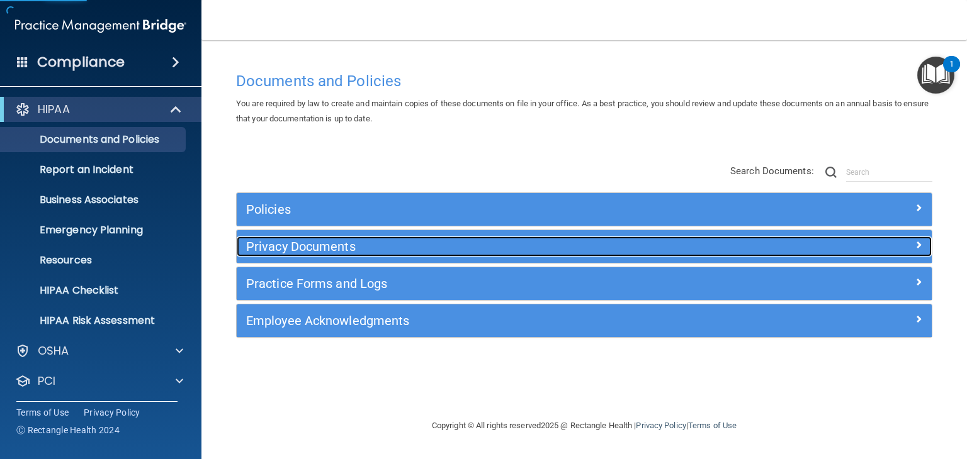
click at [332, 255] on div "Privacy Documents" at bounding box center [497, 247] width 521 height 20
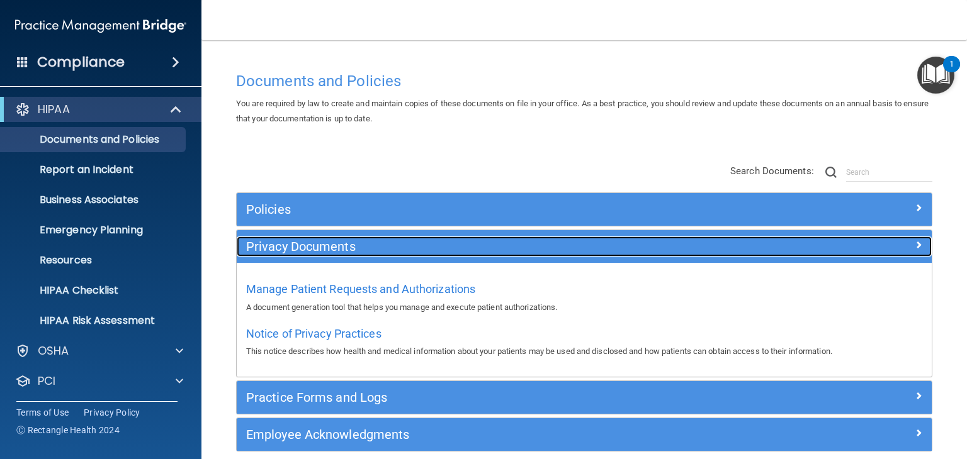
scroll to position [56, 0]
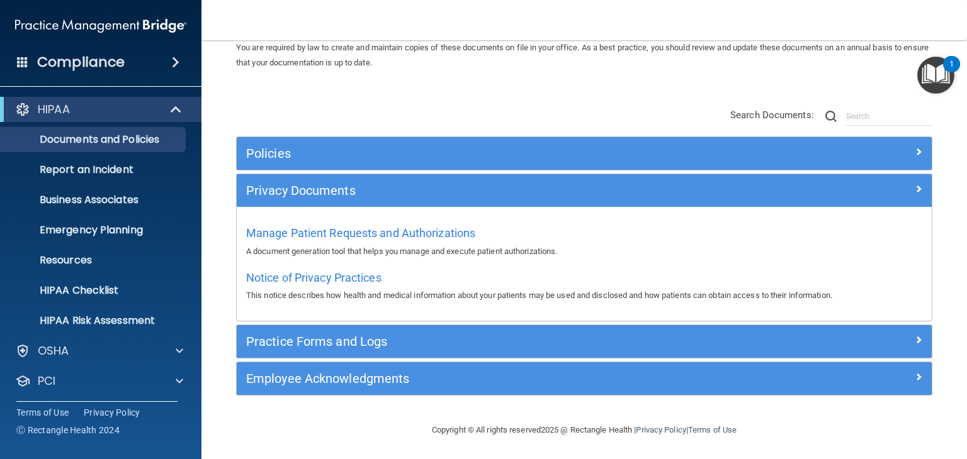
click at [338, 352] on div "Practice Forms and Logs" at bounding box center [584, 341] width 695 height 33
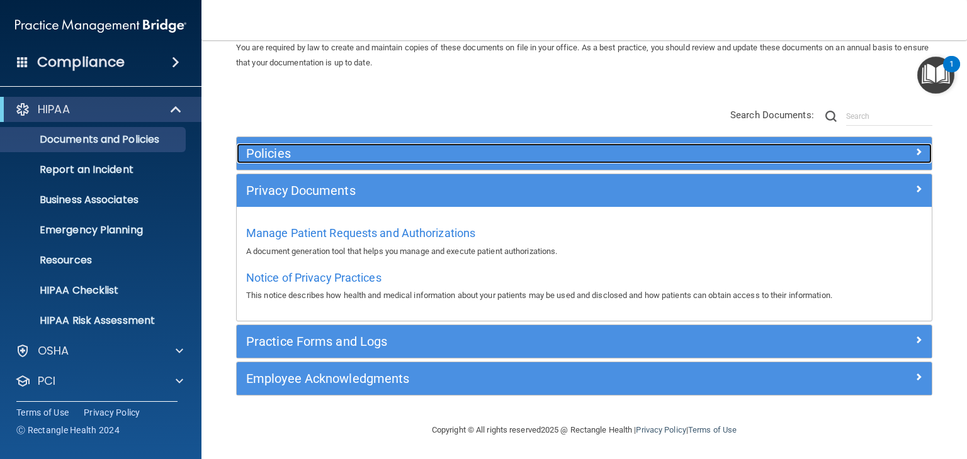
click at [297, 157] on h5 "Policies" at bounding box center [497, 154] width 502 height 14
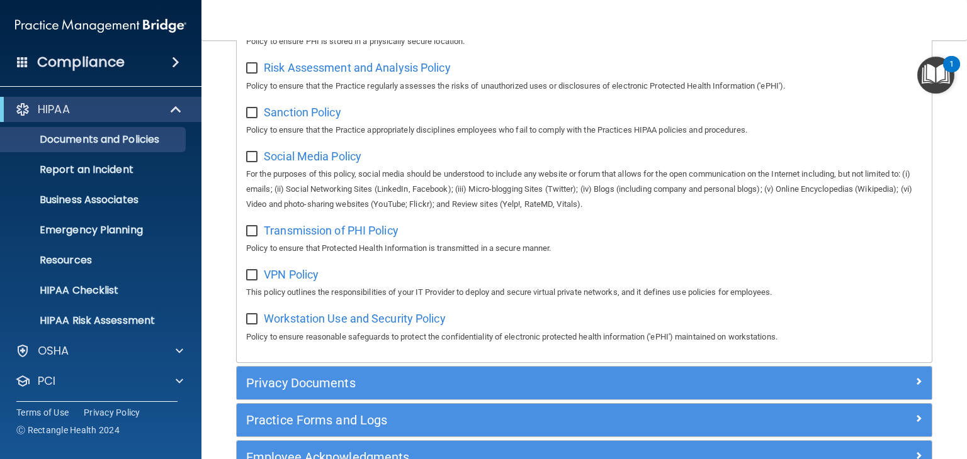
scroll to position [994, 0]
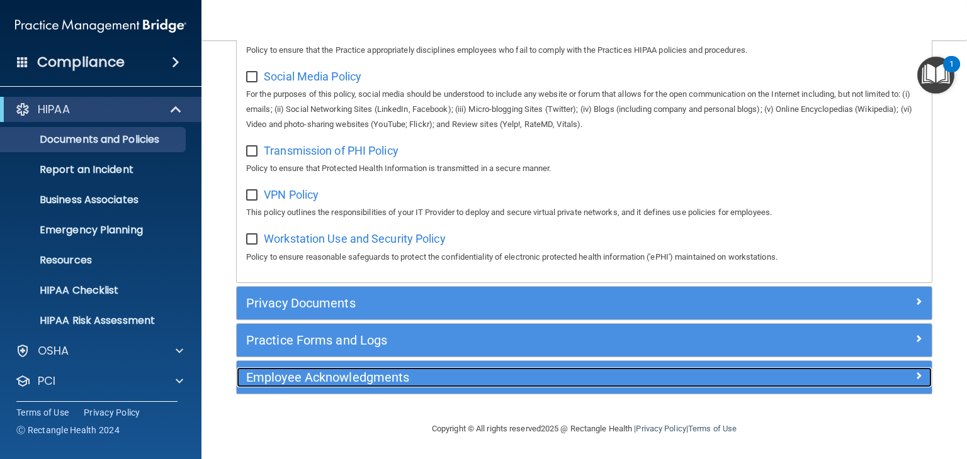
click at [317, 371] on h5 "Employee Acknowledgments" at bounding box center [497, 378] width 502 height 14
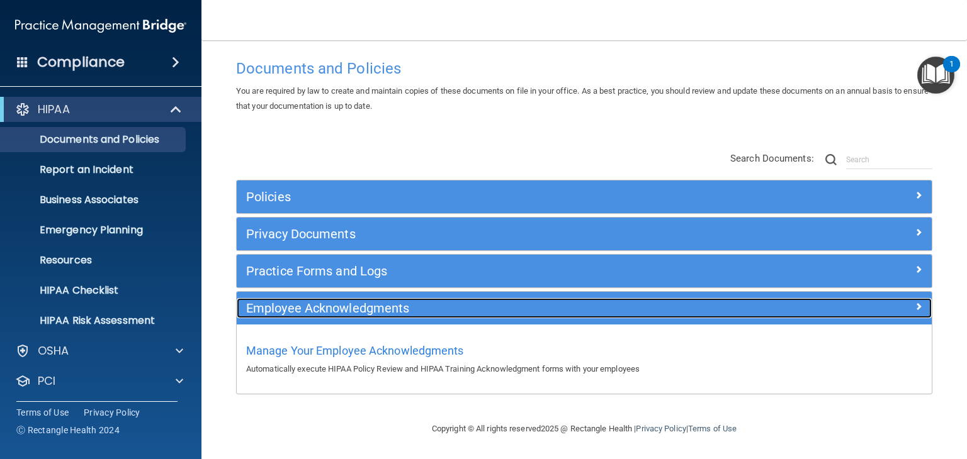
scroll to position [12, 0]
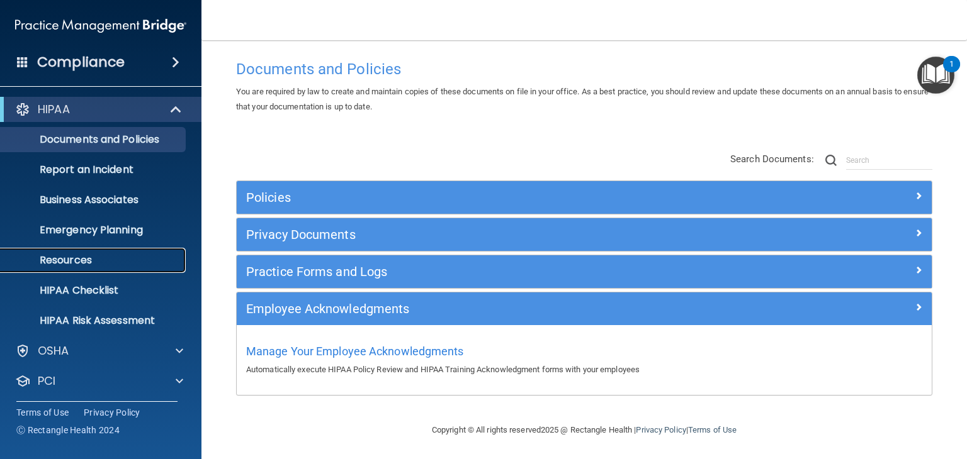
click at [103, 259] on p "Resources" at bounding box center [94, 260] width 172 height 13
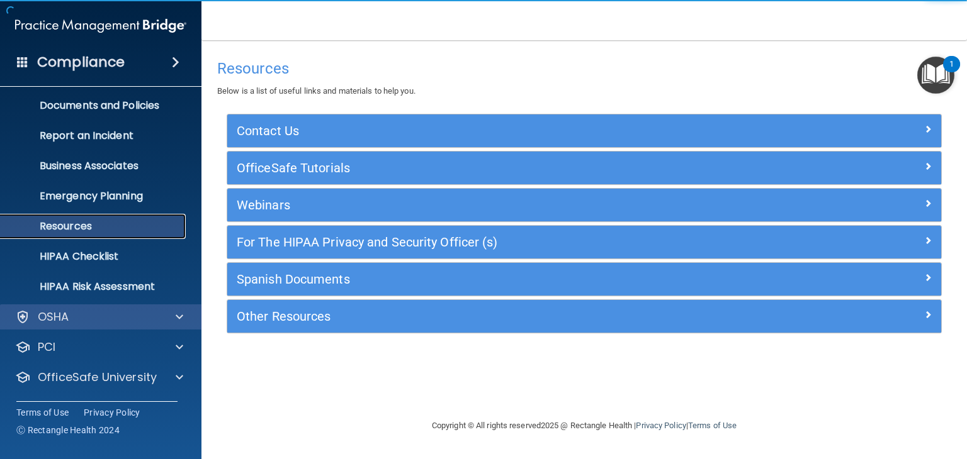
scroll to position [63, 0]
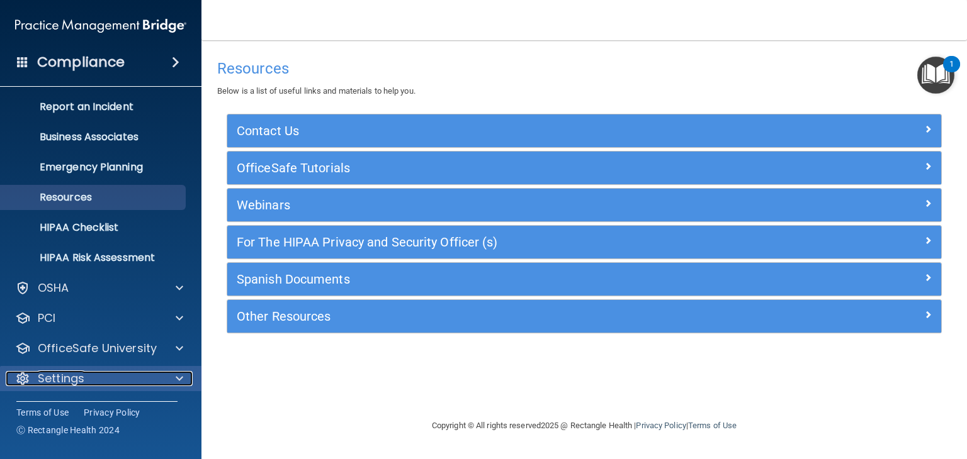
click at [69, 381] on p "Settings" at bounding box center [61, 378] width 47 height 15
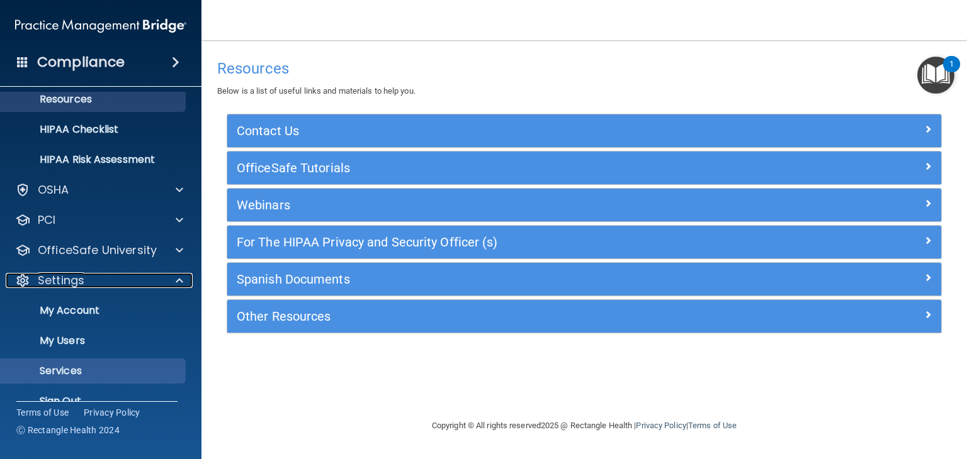
scroll to position [184, 0]
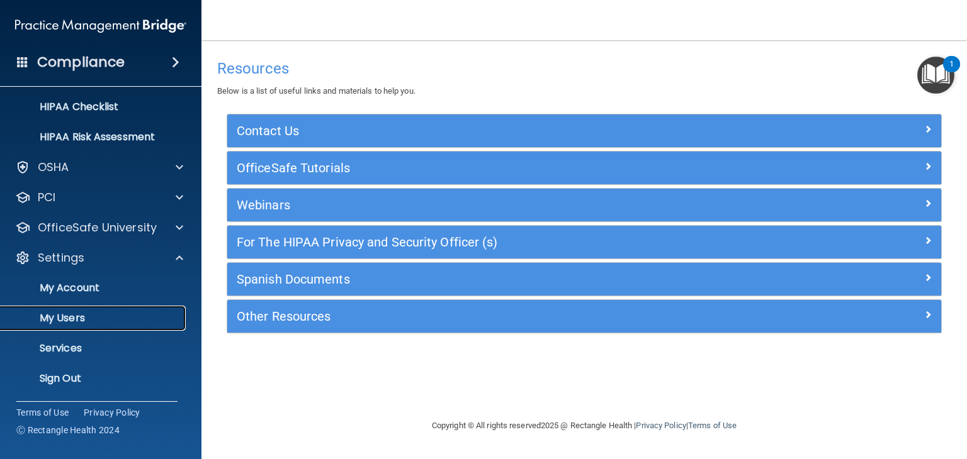
click at [68, 310] on link "My Users" at bounding box center [86, 318] width 198 height 25
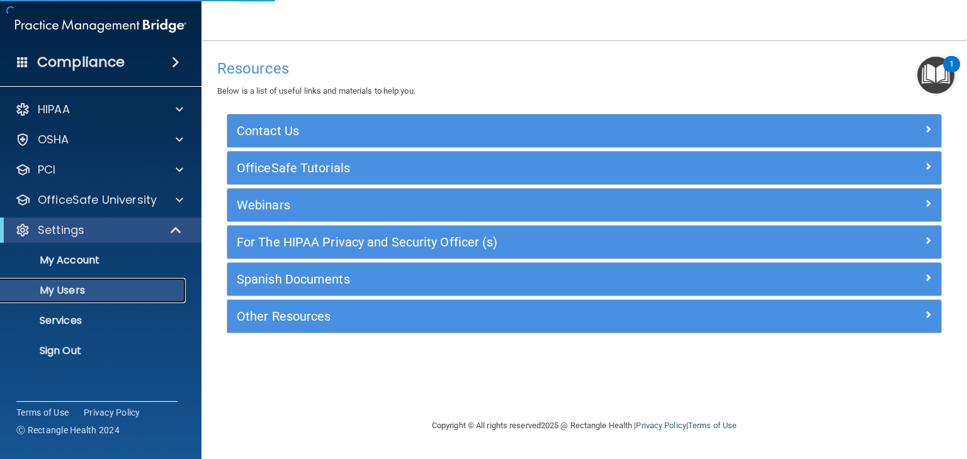
select select "20"
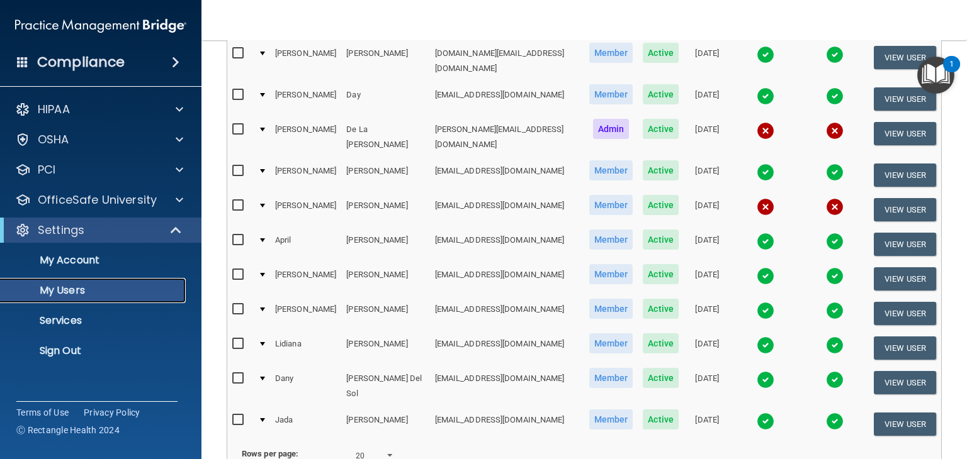
scroll to position [566, 0]
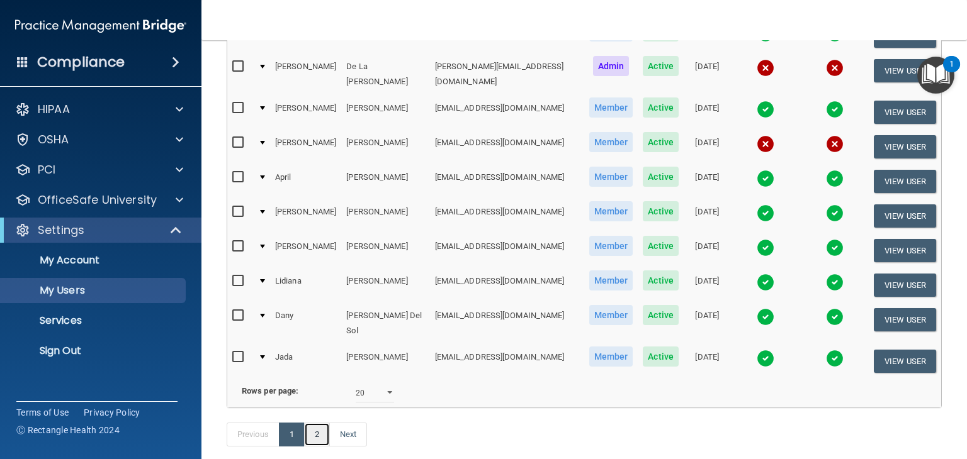
click at [316, 423] on link "2" at bounding box center [317, 435] width 26 height 24
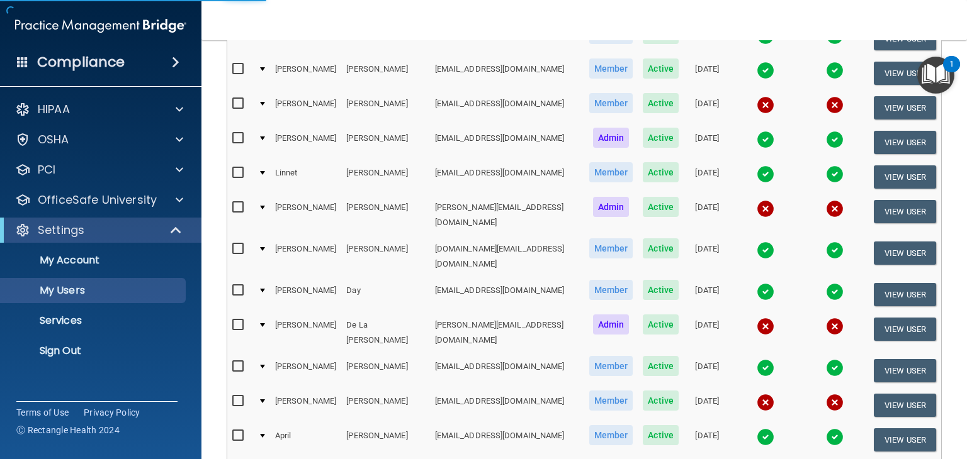
select select "20"
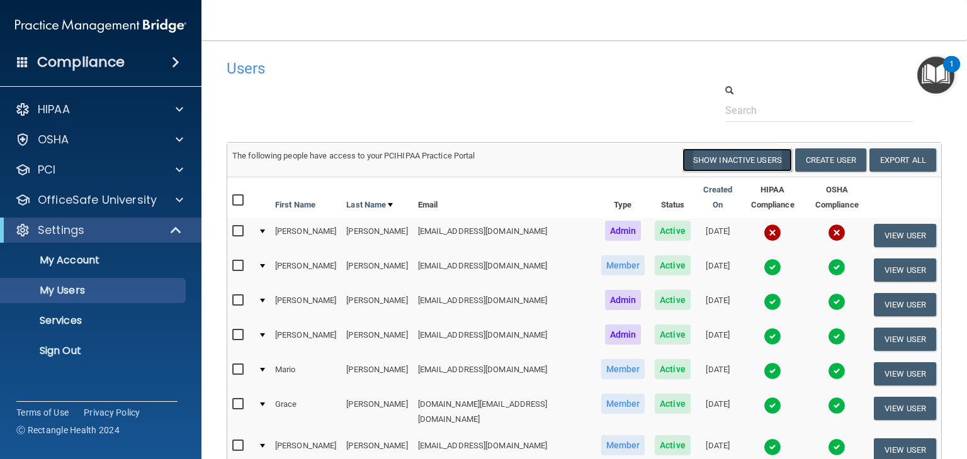
click at [692, 155] on button "Show Inactive Users" at bounding box center [737, 160] width 110 height 23
select select "20"
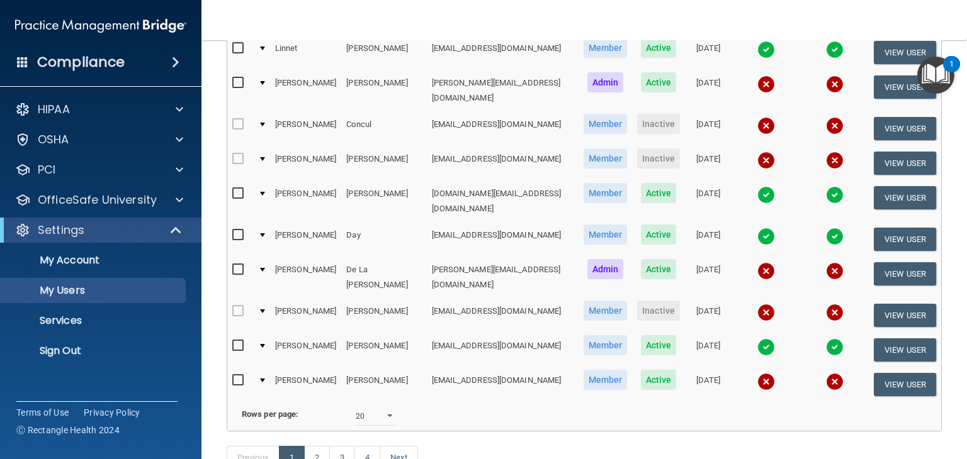
scroll to position [589, 0]
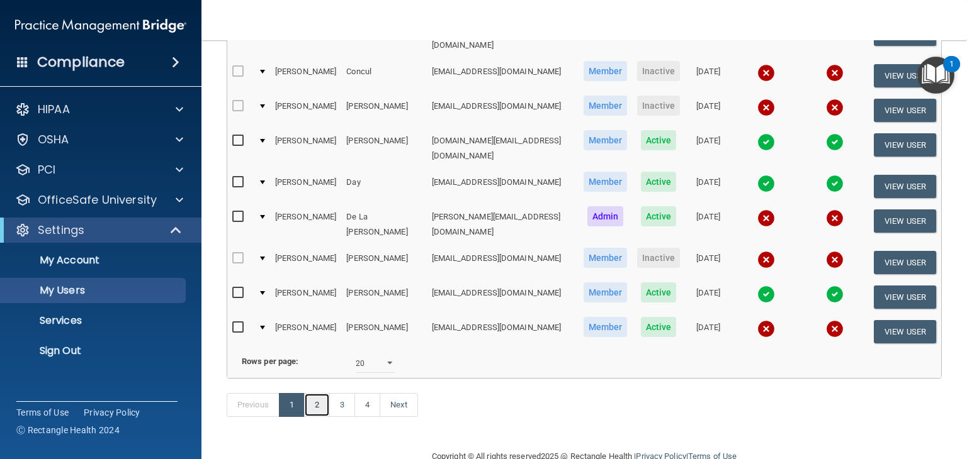
click at [312, 393] on link "2" at bounding box center [317, 405] width 26 height 24
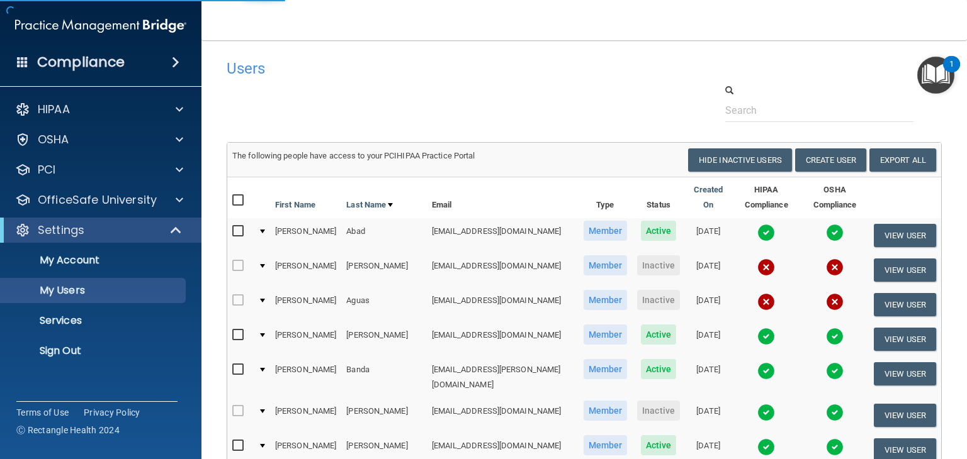
select select "20"
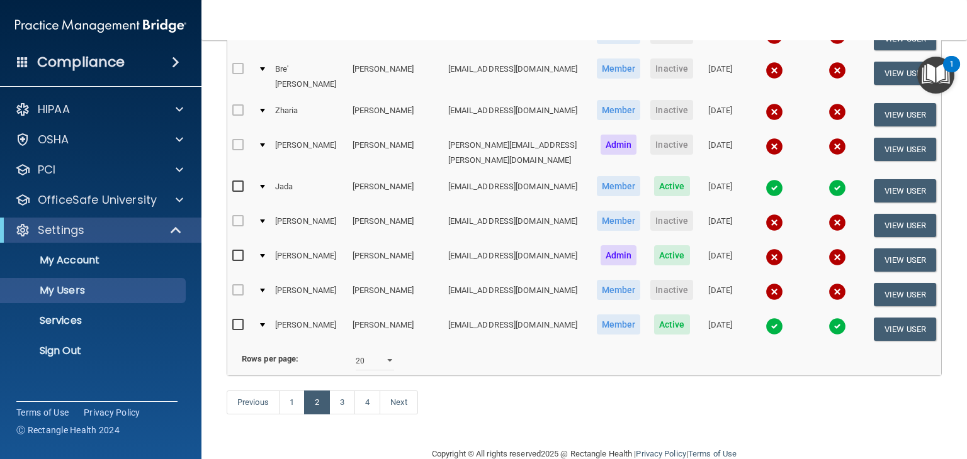
scroll to position [607, 0]
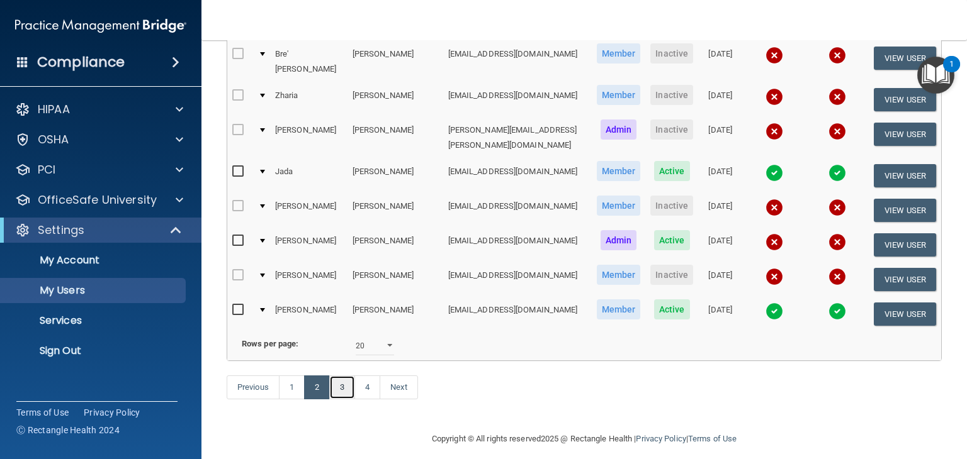
click at [335, 376] on link "3" at bounding box center [342, 388] width 26 height 24
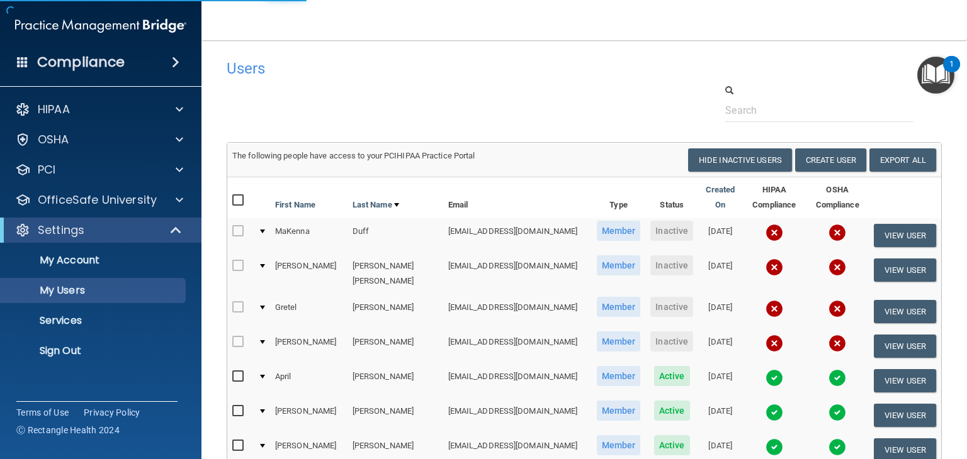
select select "20"
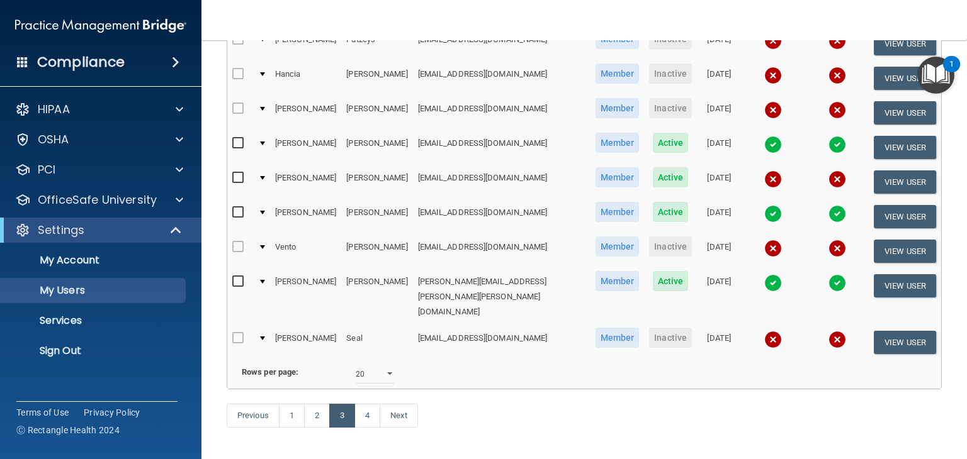
scroll to position [607, 0]
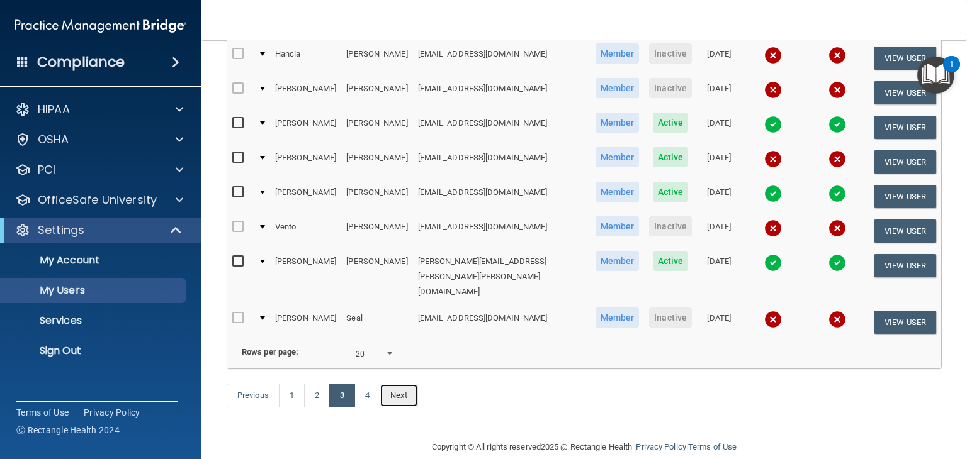
click at [380, 384] on link "Next" at bounding box center [399, 396] width 38 height 24
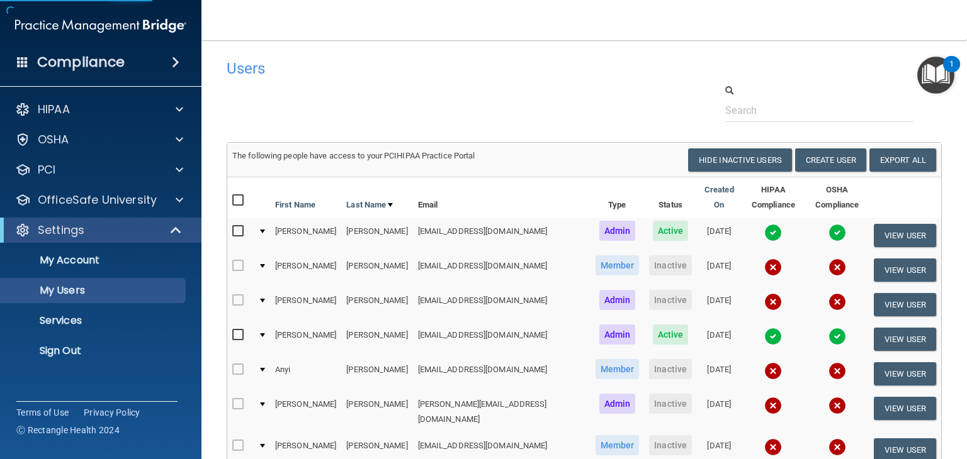
select select "20"
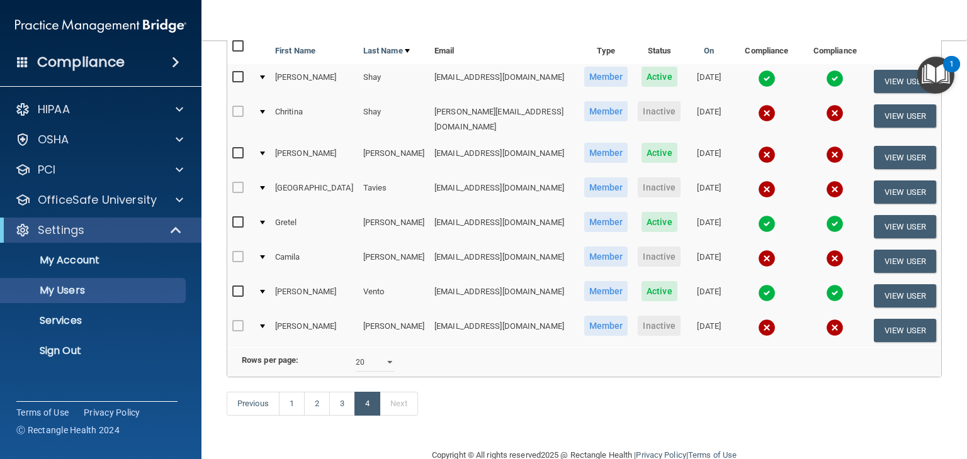
scroll to position [179, 0]
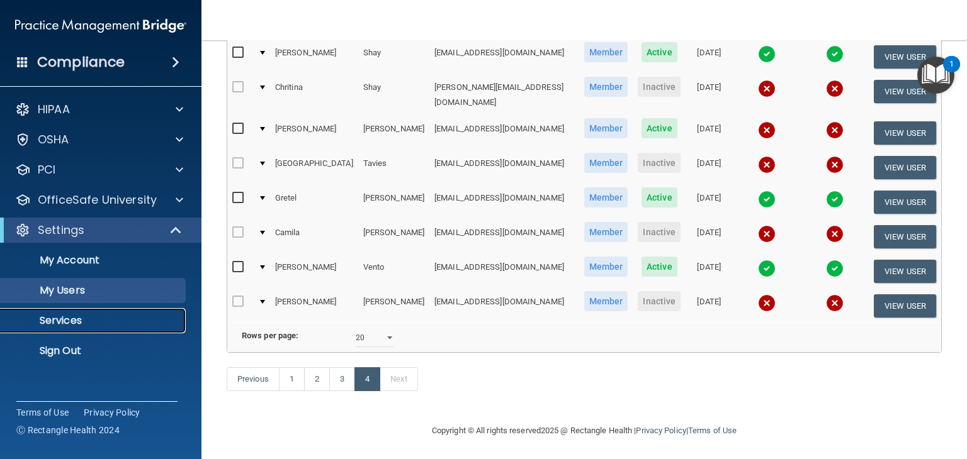
click at [90, 310] on link "Services" at bounding box center [86, 320] width 198 height 25
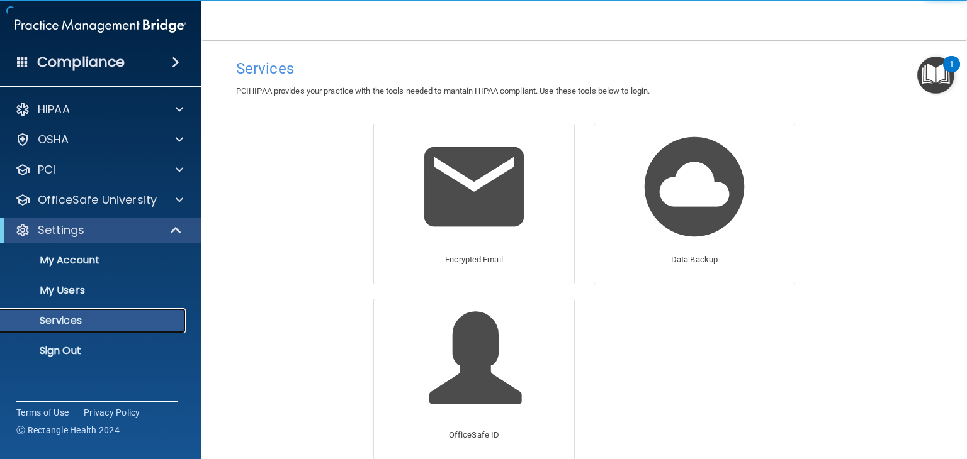
scroll to position [65, 0]
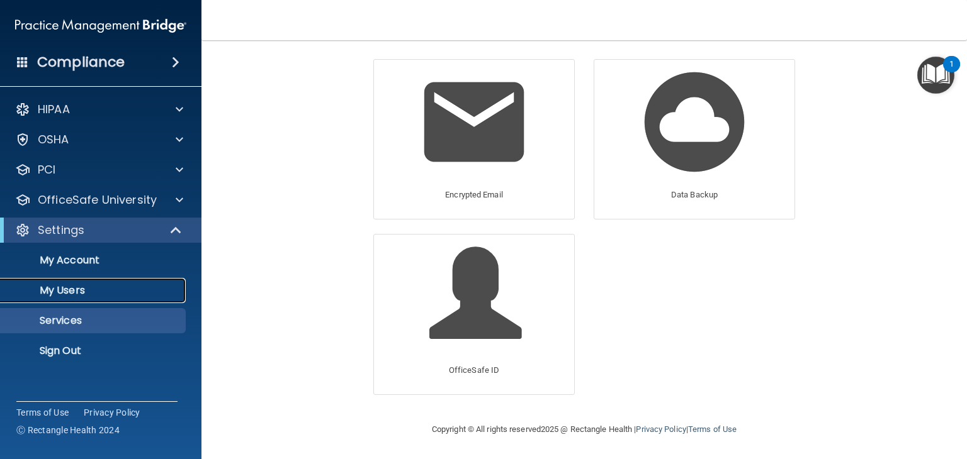
click at [101, 287] on p "My Users" at bounding box center [94, 290] width 172 height 13
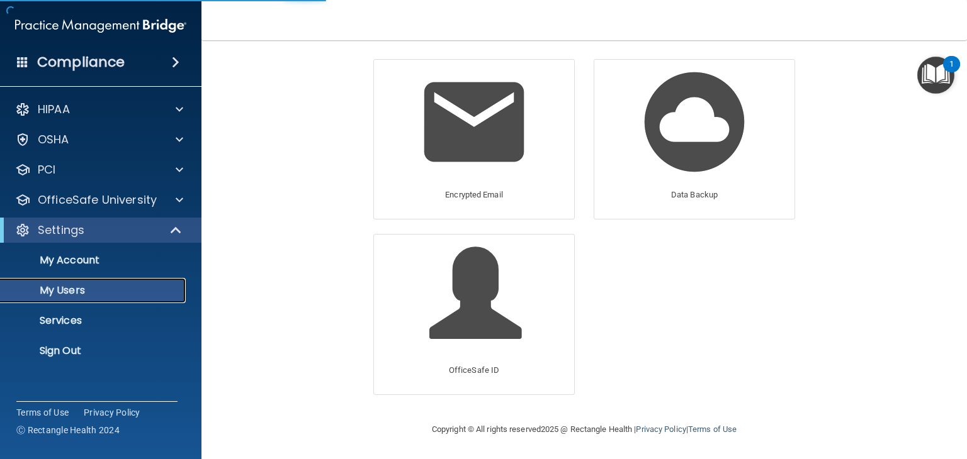
select select "20"
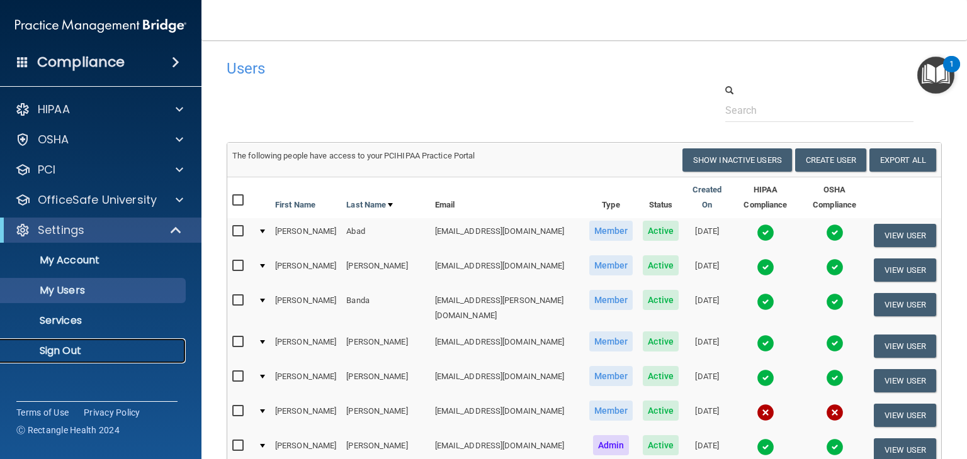
click at [76, 345] on p "Sign Out" at bounding box center [94, 351] width 172 height 13
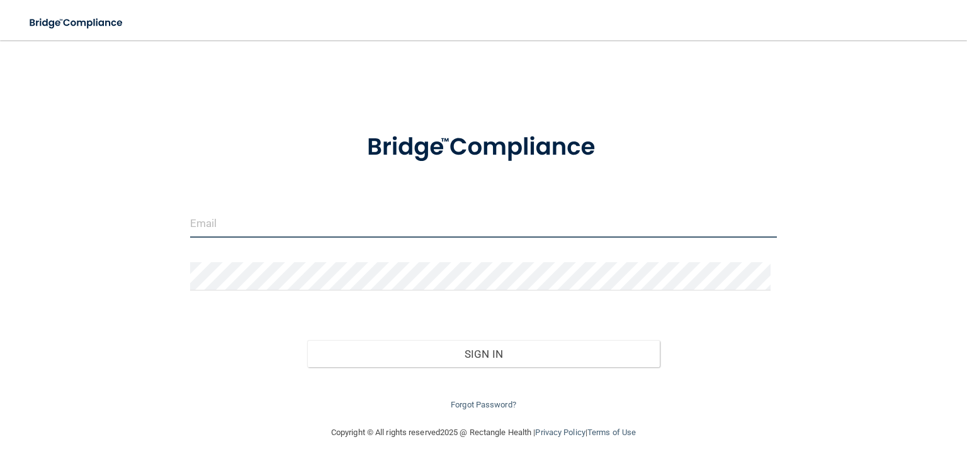
click at [289, 234] on input "email" at bounding box center [483, 224] width 587 height 28
type input "[PERSON_NAME][EMAIL_ADDRESS][DOMAIN_NAME]"
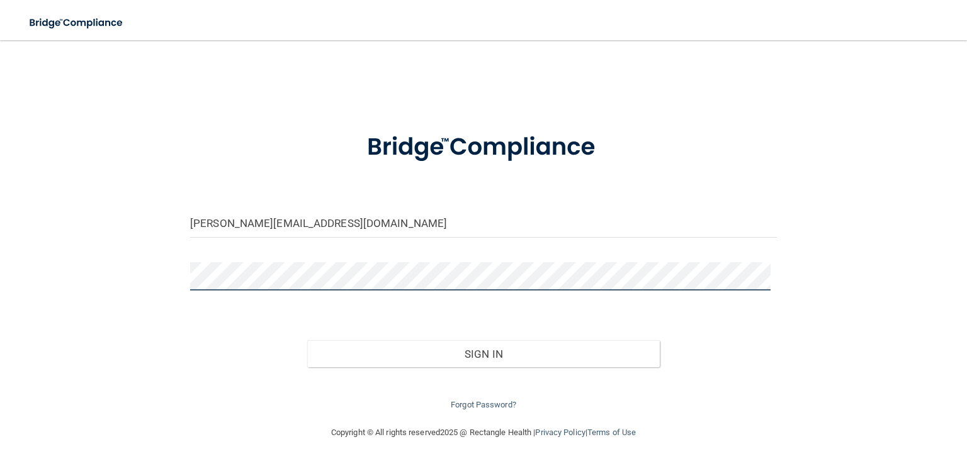
click at [307, 340] on button "Sign In" at bounding box center [483, 354] width 352 height 28
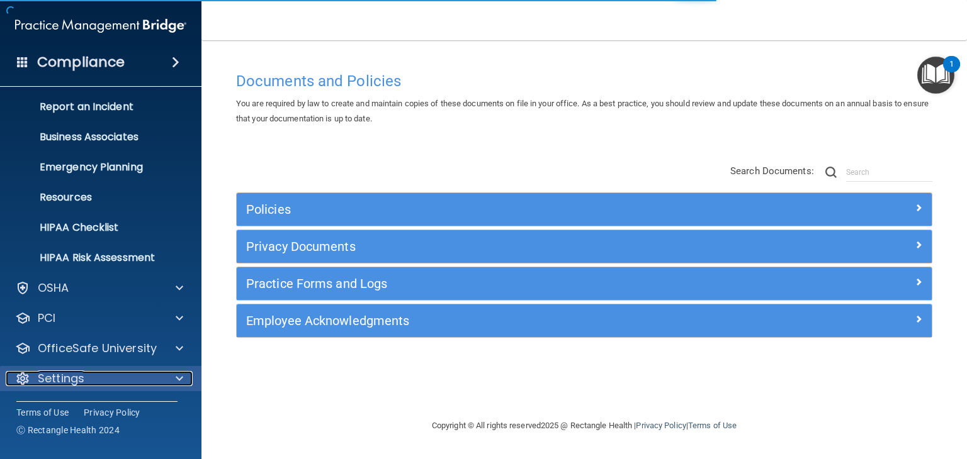
click at [123, 374] on div "Settings" at bounding box center [84, 378] width 156 height 15
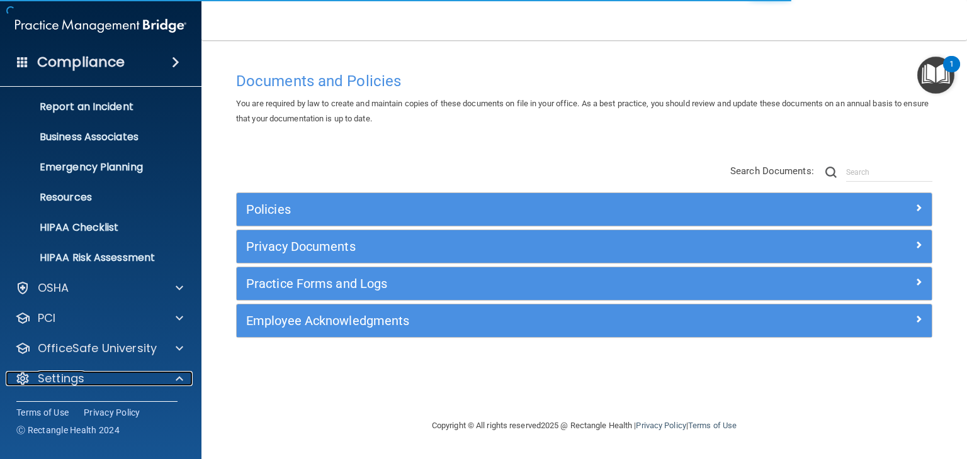
scroll to position [184, 0]
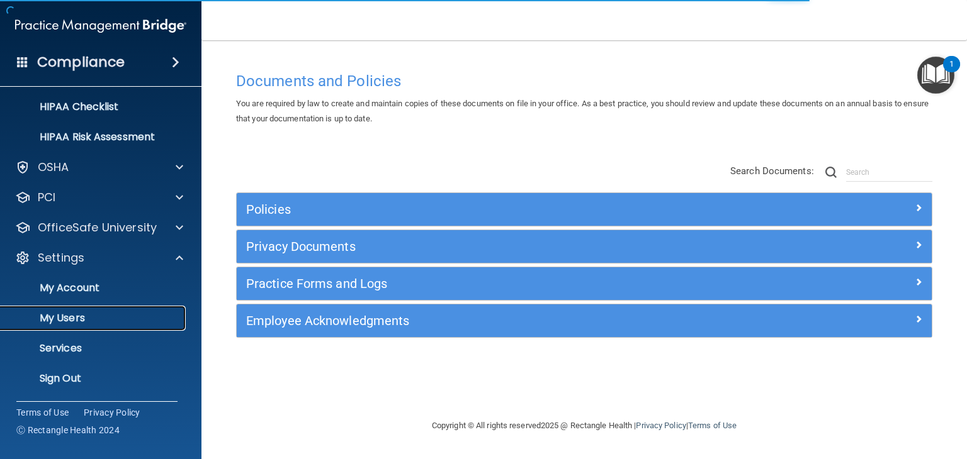
click at [112, 314] on p "My Users" at bounding box center [94, 318] width 172 height 13
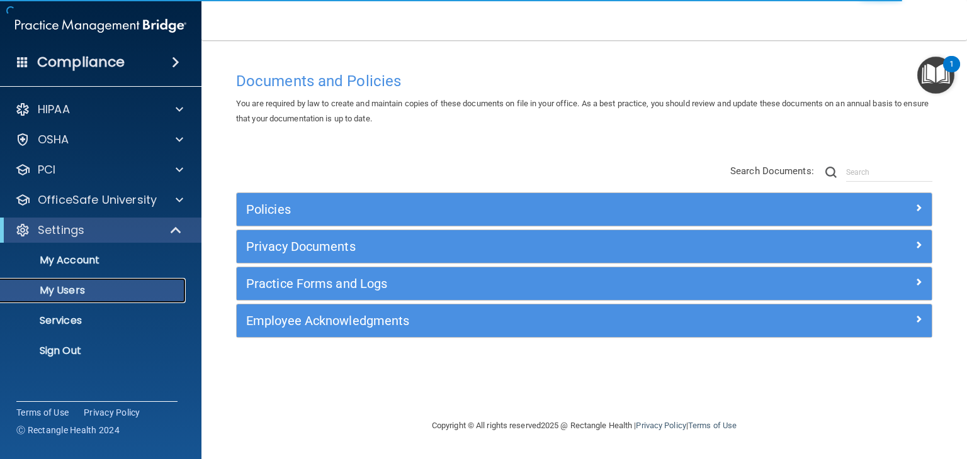
select select "20"
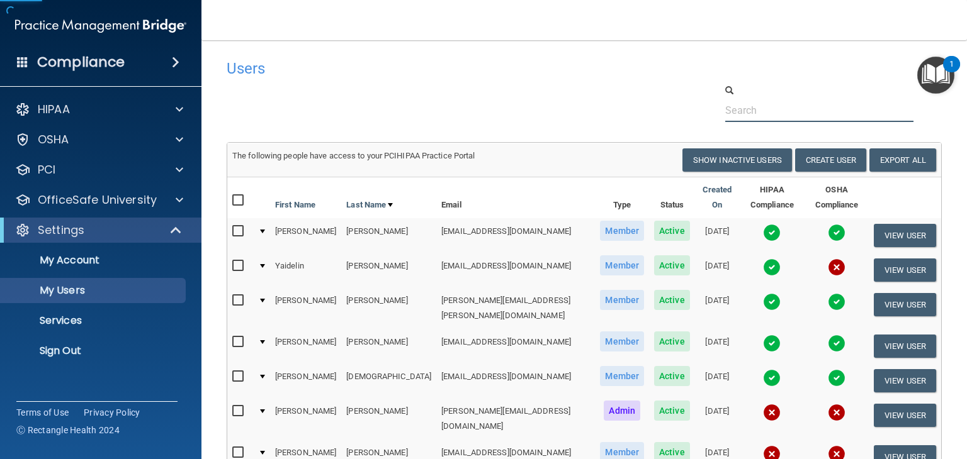
click at [728, 115] on input "text" at bounding box center [819, 110] width 188 height 23
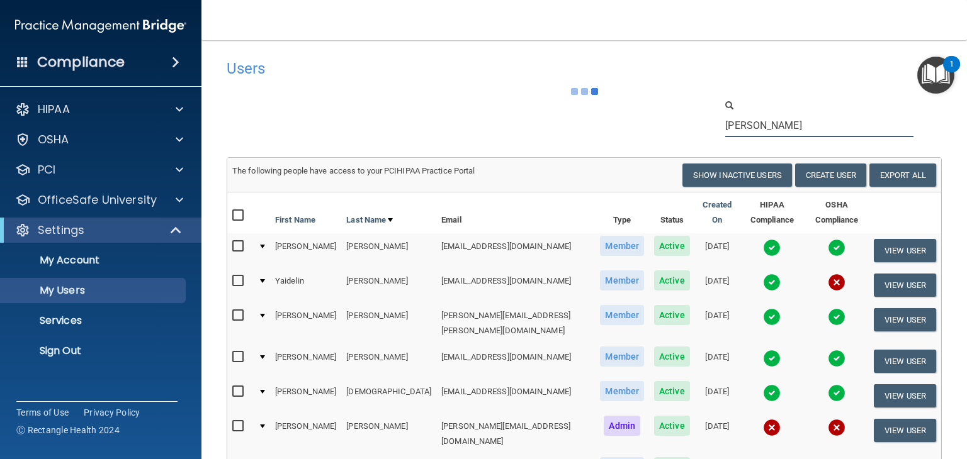
type input "[PERSON_NAME]"
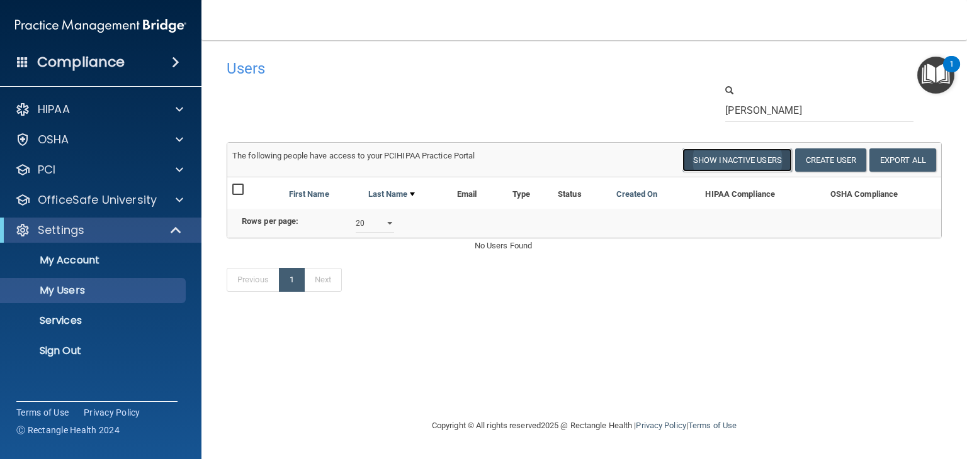
drag, startPoint x: 724, startPoint y: 159, endPoint x: 780, endPoint y: 155, distance: 56.8
click at [724, 159] on button "Show Inactive Users" at bounding box center [737, 160] width 110 height 23
select select "20"
click at [728, 110] on input "[PERSON_NAME]" at bounding box center [819, 110] width 188 height 23
type input "[EMAIL_ADDRESS][DOMAIN_NAME]"
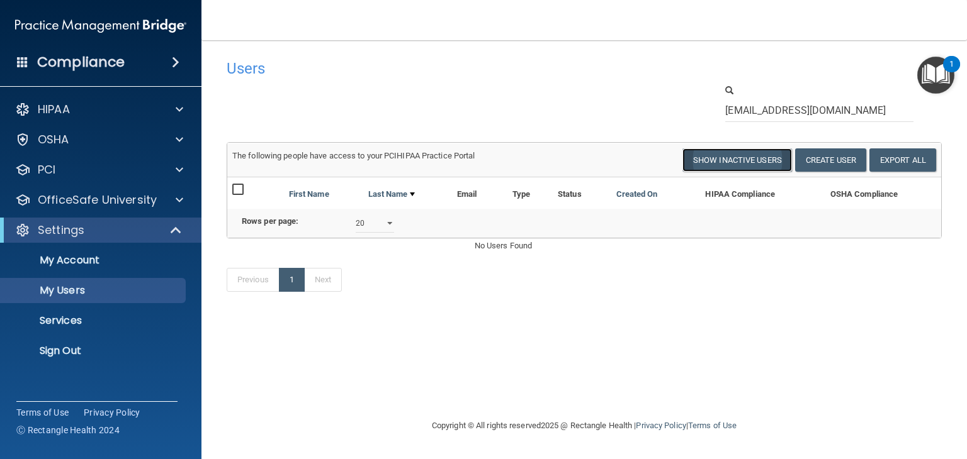
click at [686, 152] on button "Show Inactive Users" at bounding box center [737, 160] width 110 height 23
select select "20"
drag, startPoint x: 875, startPoint y: 110, endPoint x: 675, endPoint y: 120, distance: 200.4
click at [675, 120] on div "[EMAIL_ADDRESS][DOMAIN_NAME]" at bounding box center [584, 103] width 734 height 38
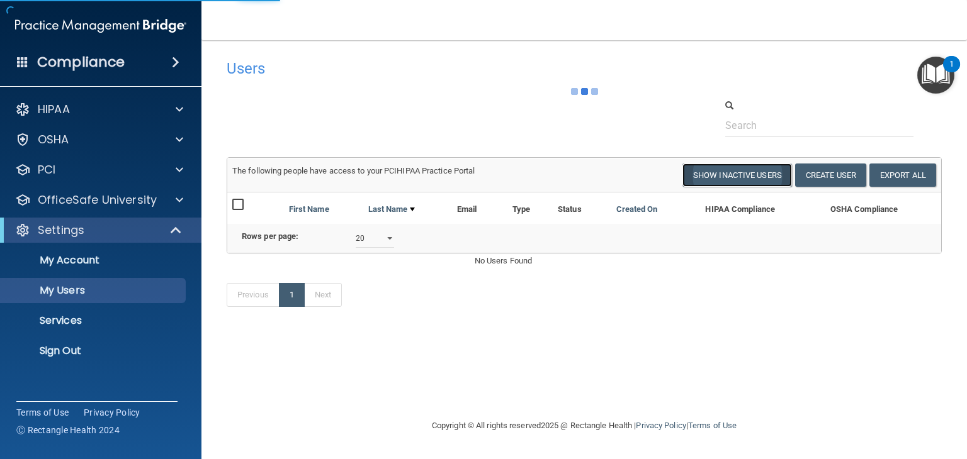
click at [719, 172] on button "Show Inactive Users" at bounding box center [737, 175] width 110 height 23
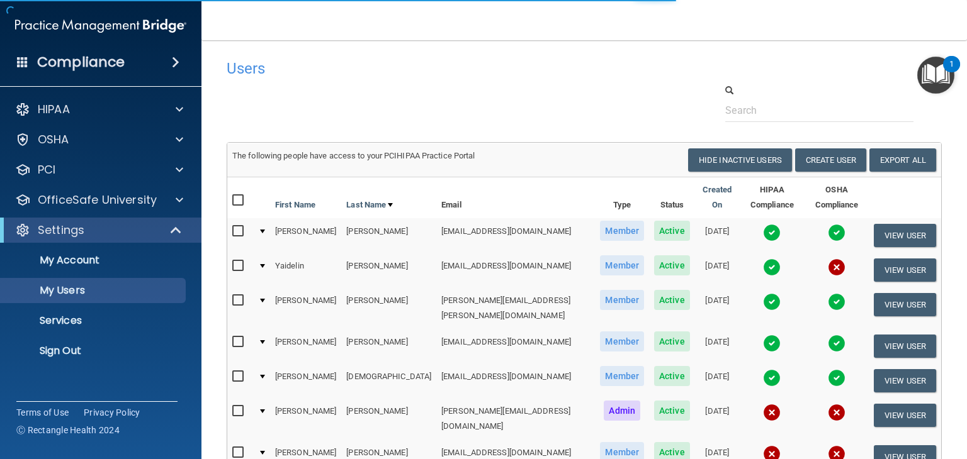
select select "20"
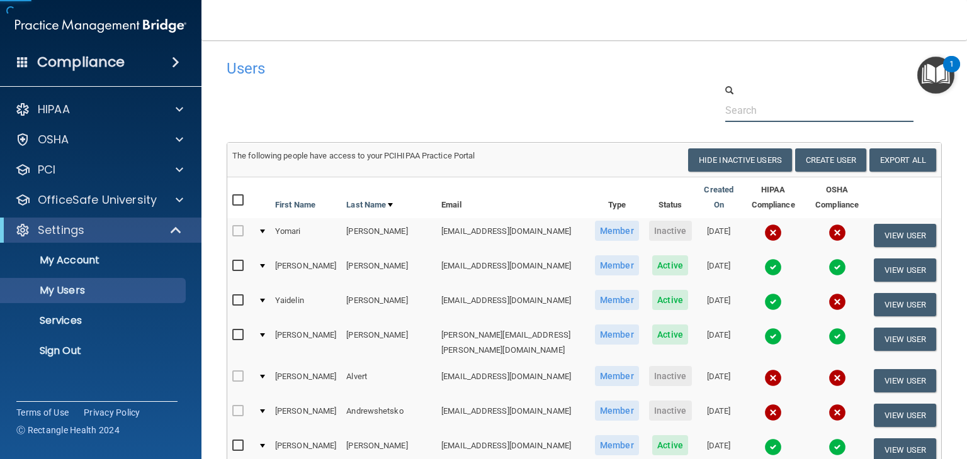
click at [728, 114] on input "text" at bounding box center [819, 110] width 188 height 23
paste input "[EMAIL_ADDRESS][DOMAIN_NAME]"
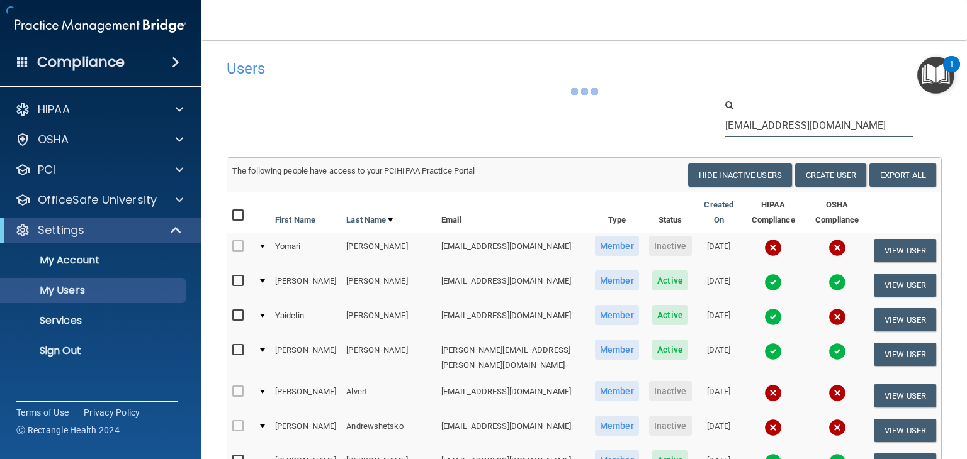
type input "[EMAIL_ADDRESS][DOMAIN_NAME]"
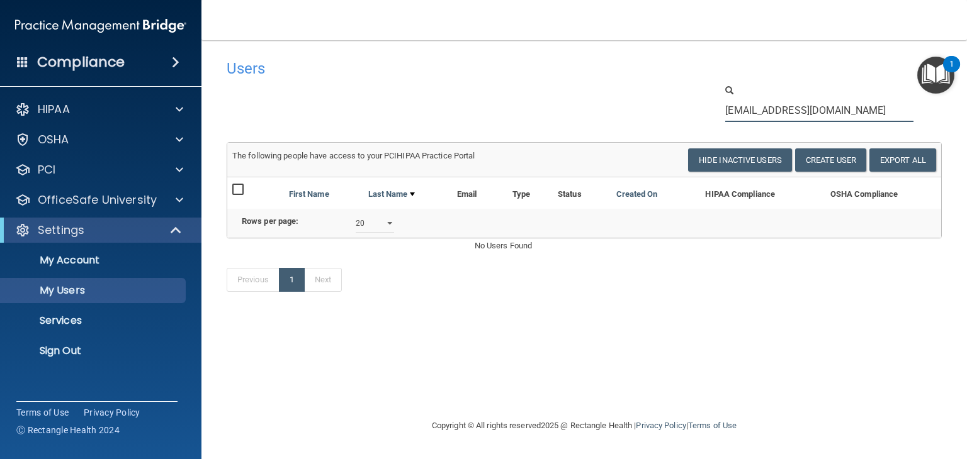
drag, startPoint x: 851, startPoint y: 106, endPoint x: 678, endPoint y: 108, distance: 173.1
click at [678, 108] on div "[EMAIL_ADDRESS][DOMAIN_NAME]" at bounding box center [584, 103] width 734 height 38
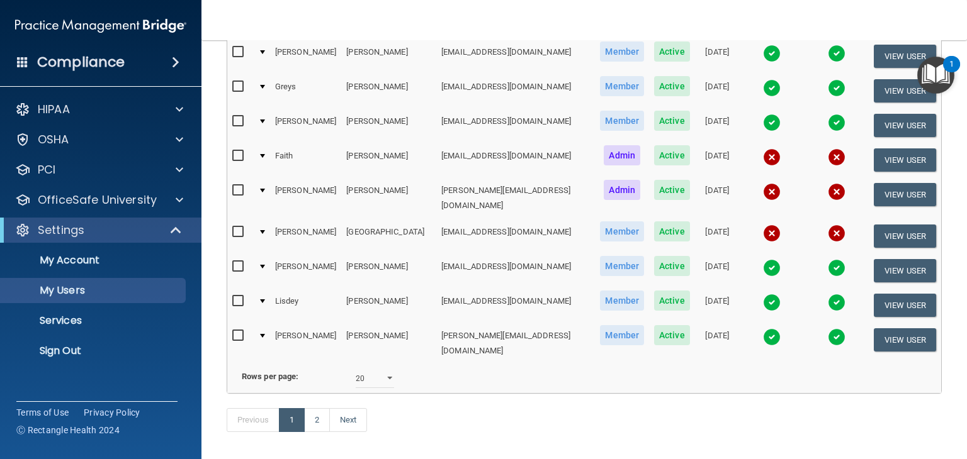
scroll to position [589, 0]
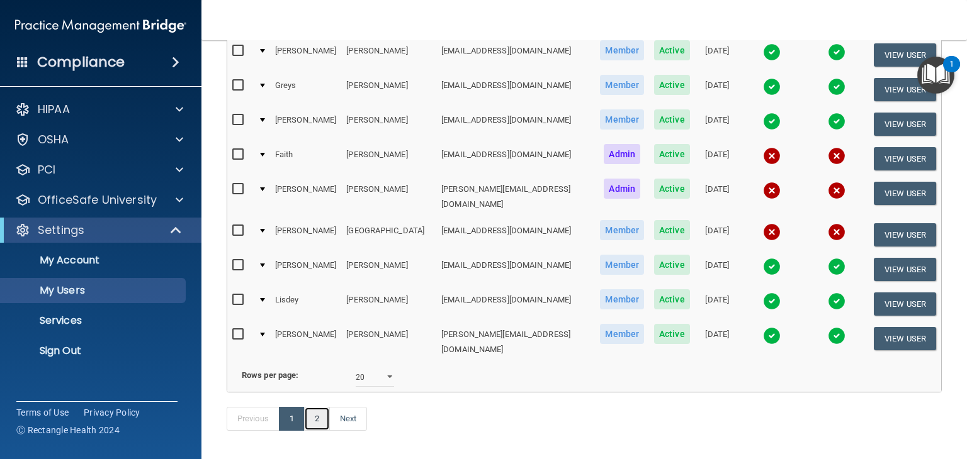
drag, startPoint x: 315, startPoint y: 378, endPoint x: 337, endPoint y: 364, distance: 26.0
click at [315, 407] on link "2" at bounding box center [317, 419] width 26 height 24
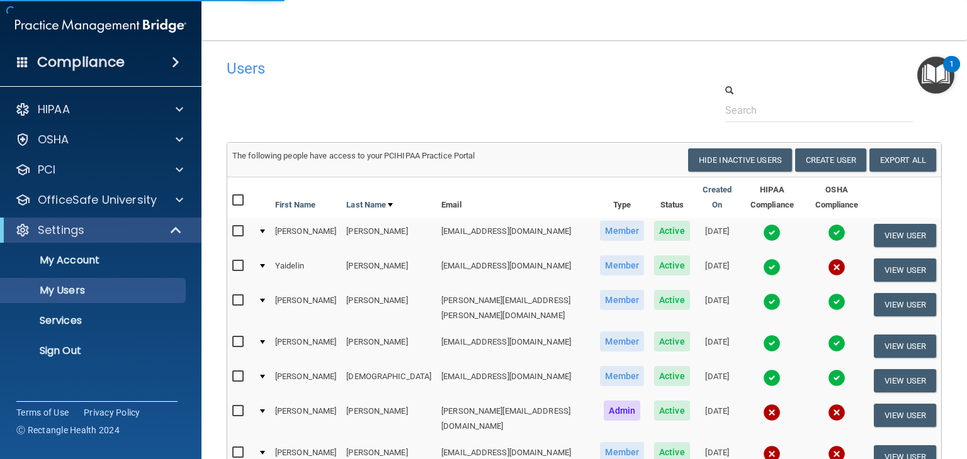
select select "20"
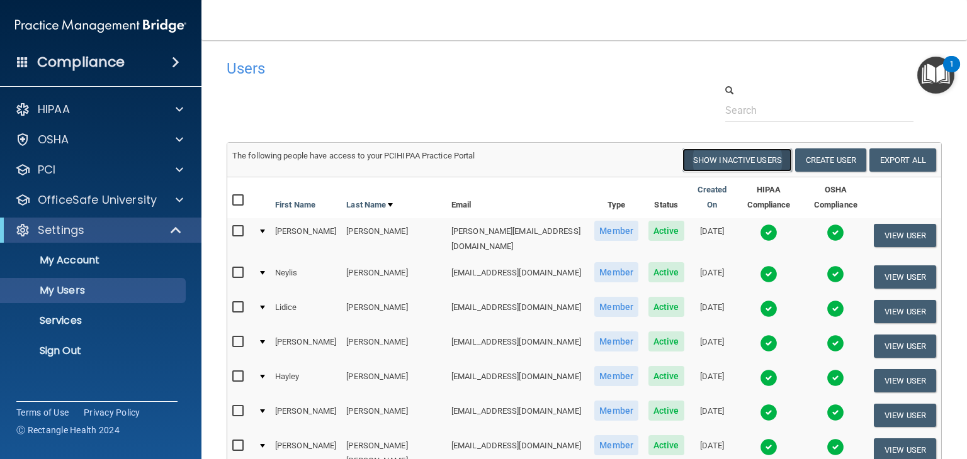
click at [706, 162] on button "Show Inactive Users" at bounding box center [737, 160] width 110 height 23
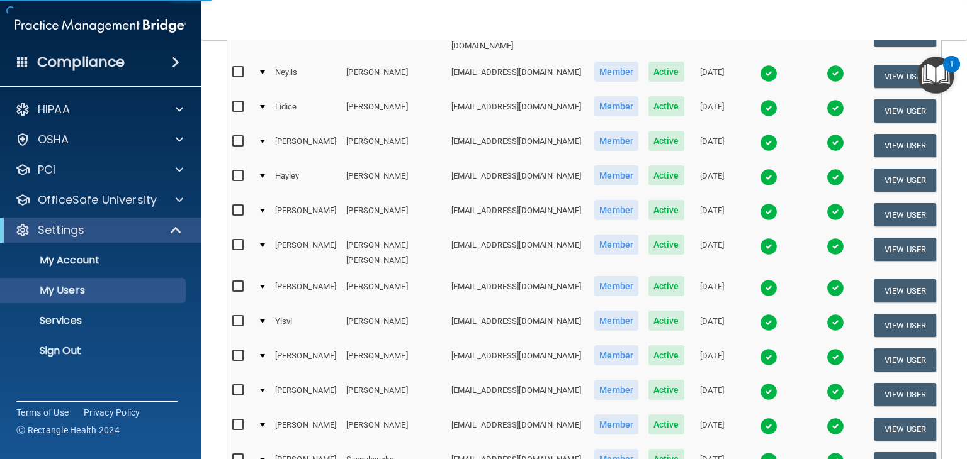
scroll to position [252, 0]
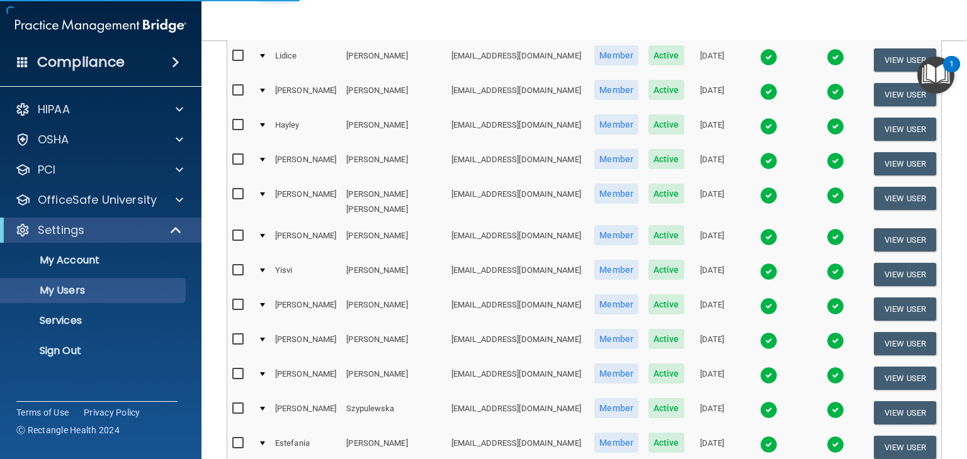
select select "20"
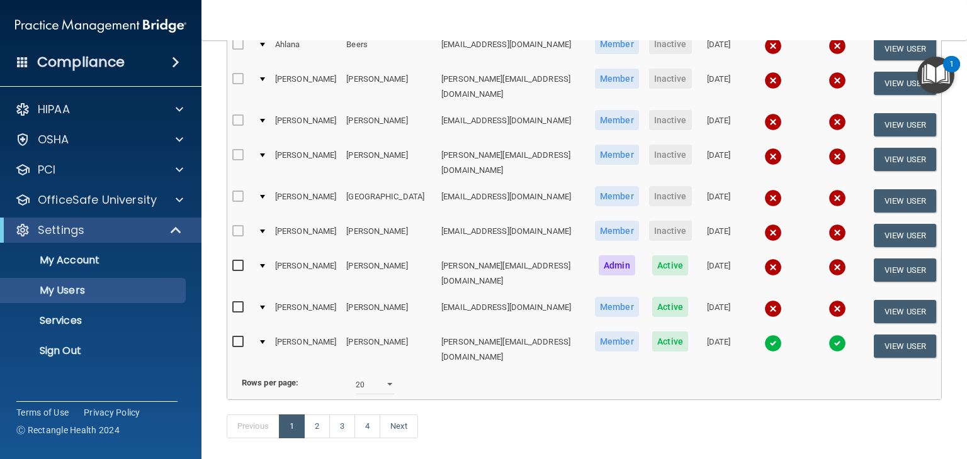
scroll to position [589, 0]
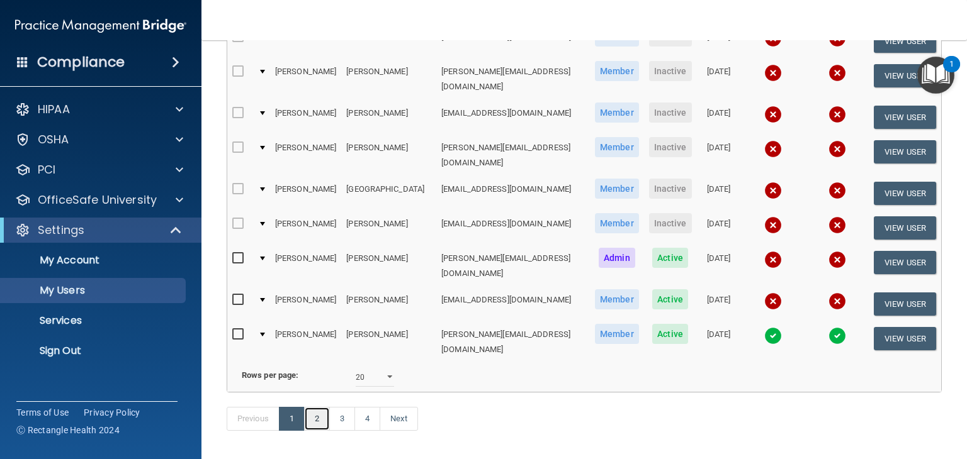
click at [316, 407] on link "2" at bounding box center [317, 419] width 26 height 24
select select "20"
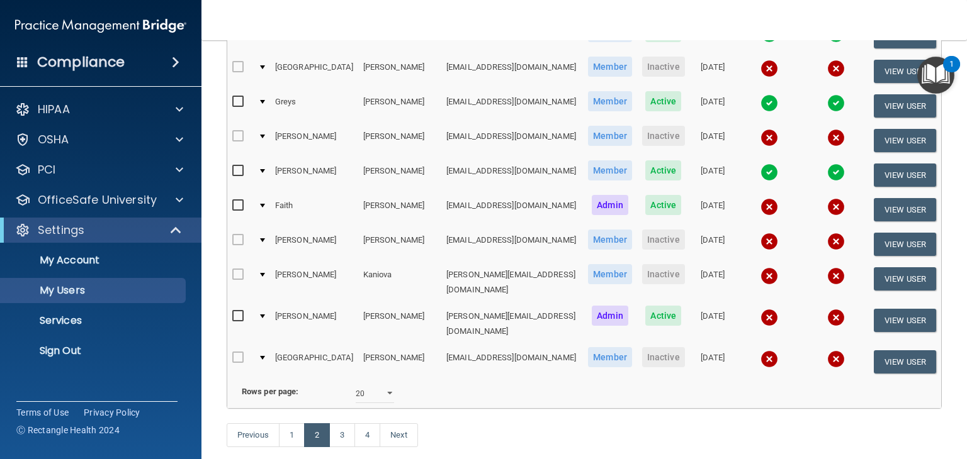
scroll to position [566, 0]
click at [339, 423] on link "3" at bounding box center [342, 435] width 26 height 24
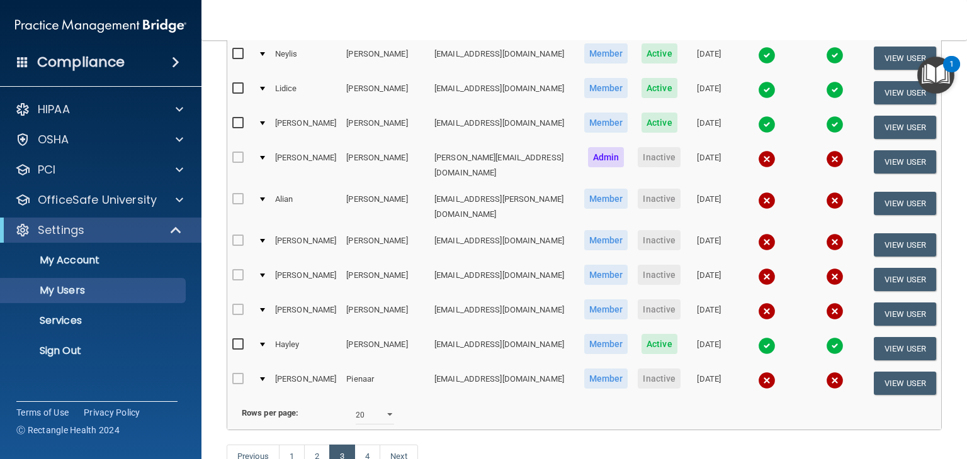
scroll to position [566, 0]
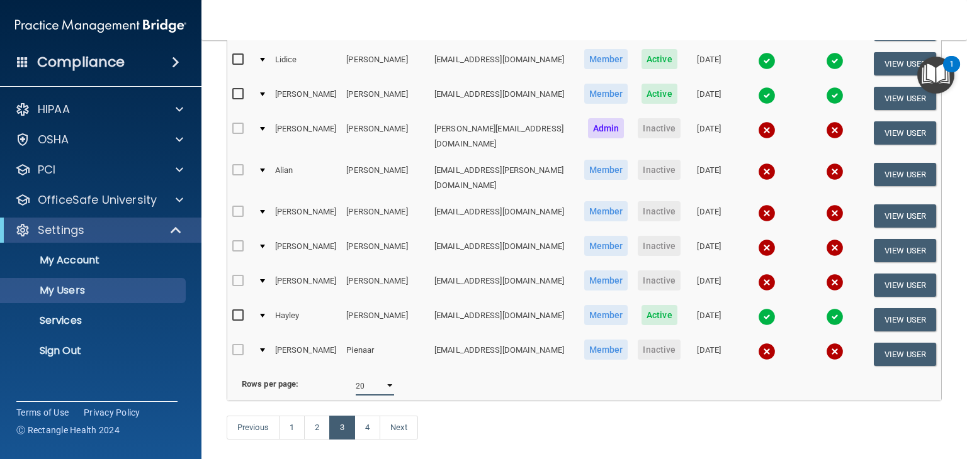
click at [386, 377] on select "10 20 30 40 all" at bounding box center [375, 386] width 38 height 19
select select "30"
click at [356, 377] on select "10 20 30 40 all" at bounding box center [375, 386] width 38 height 19
click at [377, 416] on link "Next" at bounding box center [373, 428] width 38 height 24
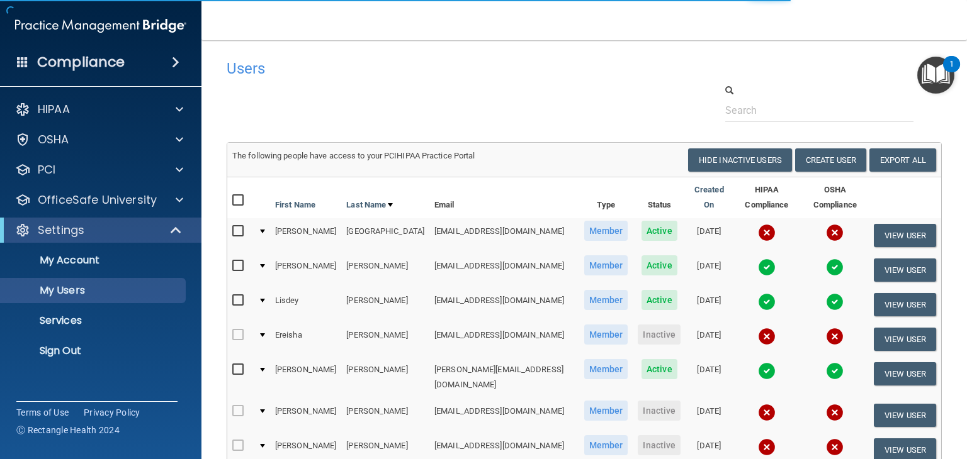
select select "30"
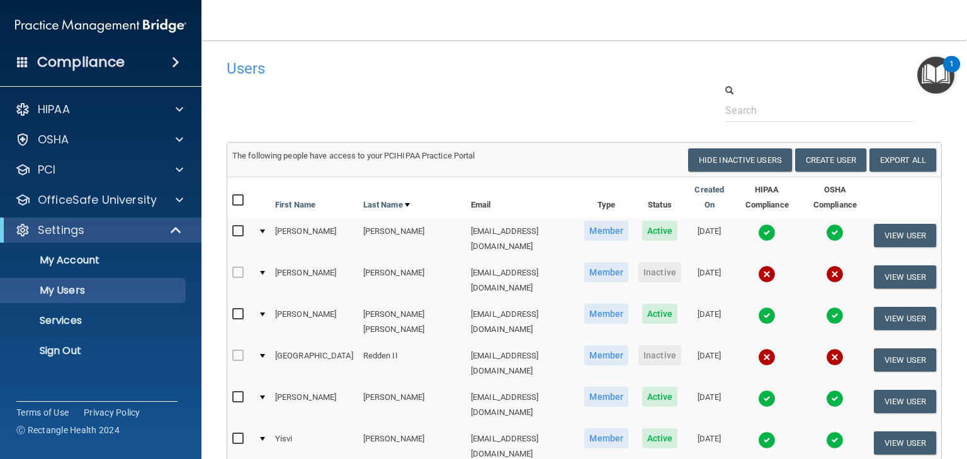
click at [458, 94] on div at bounding box center [584, 103] width 734 height 38
